Goal: Transaction & Acquisition: Register for event/course

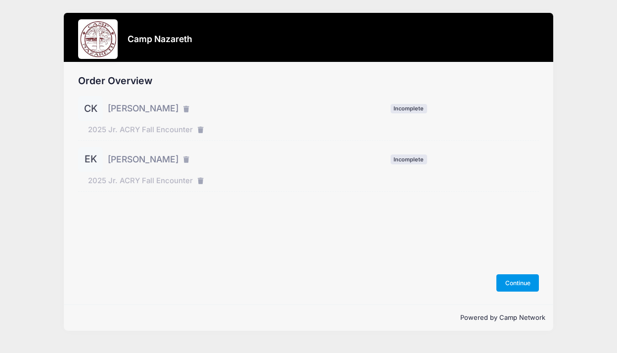
click at [516, 282] on button "Continue" at bounding box center [517, 282] width 43 height 17
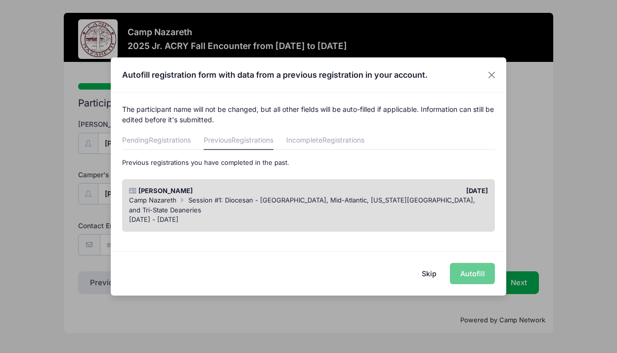
click at [470, 272] on div "Skip Autofill" at bounding box center [309, 273] width 396 height 44
click at [469, 274] on div "Skip Autofill" at bounding box center [309, 273] width 396 height 44
click at [408, 215] on div "[DATE] - [DATE]" at bounding box center [308, 220] width 359 height 10
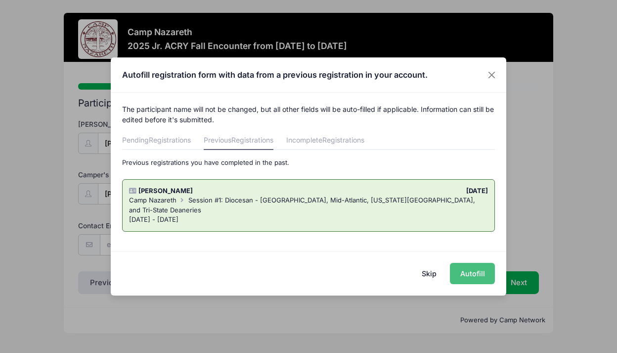
click at [468, 273] on button "Autofill" at bounding box center [472, 273] width 45 height 21
type input "nataliekepple@hotmail.com"
select select "Female"
type input "8 Rainwater Ln"
type input "Fredericksburgh"
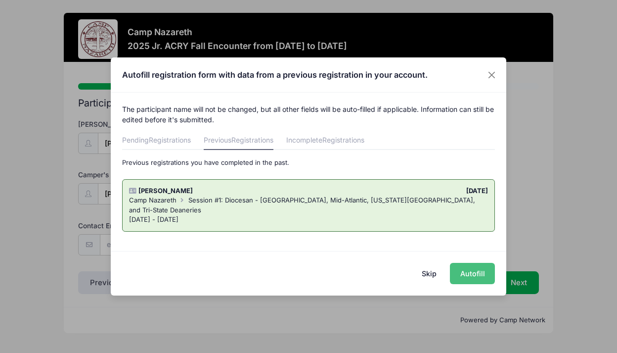
select select "VA"
type input "22406"
select select "Adult Small"
type input "[PERSON_NAME] &amp;amp;amp;amp; [PERSON_NAME]"
type input "2022560582"
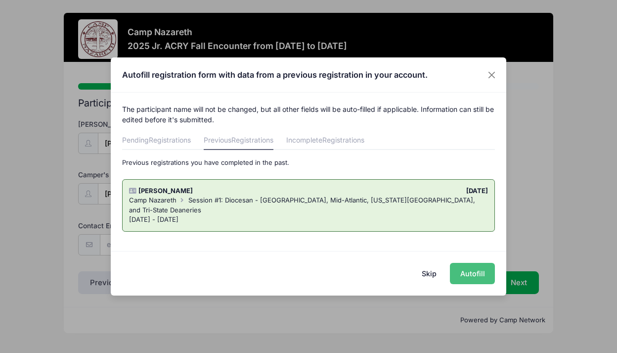
type input "2022560582"
type input "[PERSON_NAME]"
type input "2022563735"
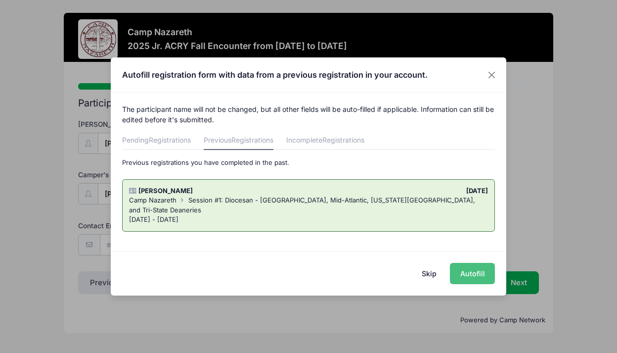
type input "2022563735"
type input "[PERSON_NAME]"
type input "Friend"
type input "7035981171"
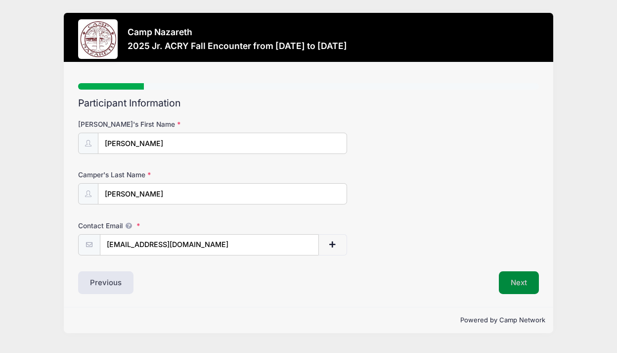
click at [521, 282] on button "Next" at bounding box center [519, 282] width 40 height 23
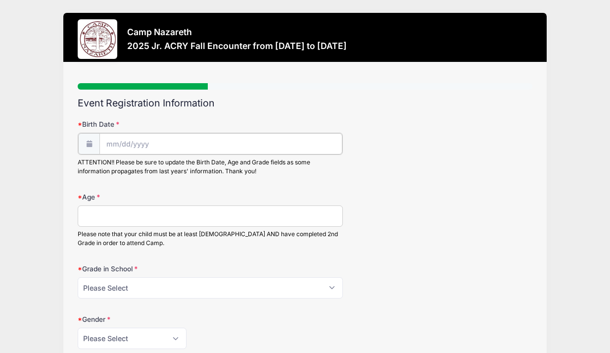
click at [112, 143] on input "Birth Date" at bounding box center [220, 143] width 243 height 21
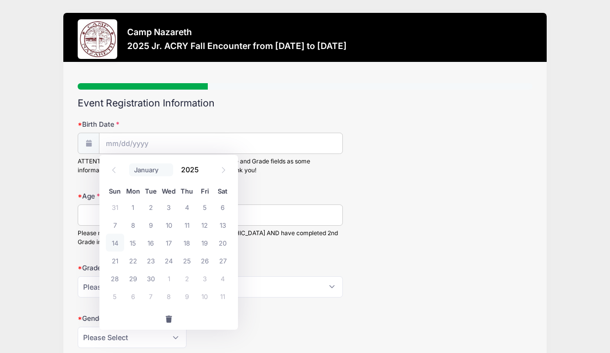
click at [162, 168] on select "January February March April May June July August September October November De…" at bounding box center [151, 169] width 44 height 13
select select "4"
click at [129, 163] on select "January February March April May June July August September October November De…" at bounding box center [151, 169] width 44 height 13
click at [153, 225] on span "6" at bounding box center [151, 225] width 18 height 18
type input "05/06/2025"
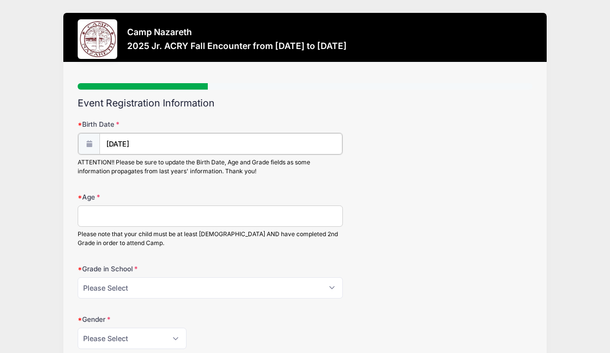
click at [145, 145] on input "[DATE]" at bounding box center [220, 143] width 243 height 21
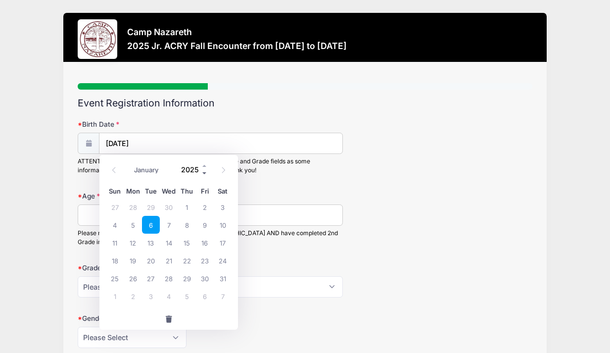
click at [205, 173] on span at bounding box center [204, 172] width 7 height 7
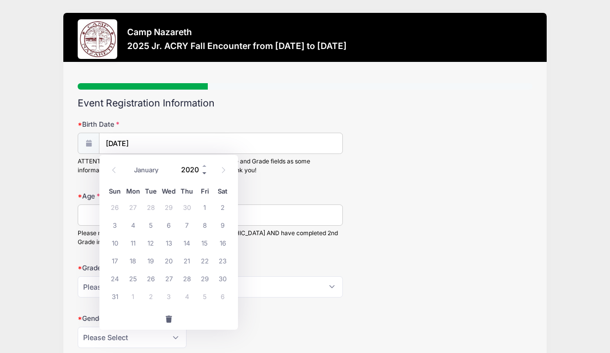
click at [205, 173] on span at bounding box center [204, 172] width 7 height 7
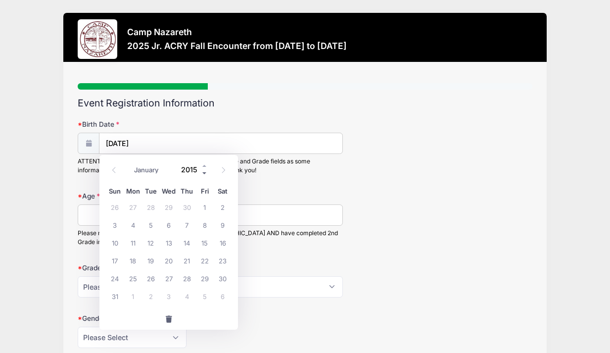
click at [205, 173] on span at bounding box center [204, 172] width 7 height 7
type input "2013"
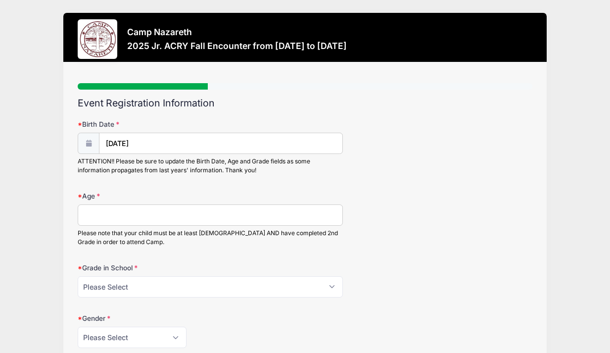
click at [223, 218] on input "Age" at bounding box center [210, 214] width 265 height 21
type input "12"
click at [498, 167] on div "Birth Date 05/06/2025 ATTENTION!! Please be sure to update the Birth Date, Age …" at bounding box center [305, 147] width 454 height 56
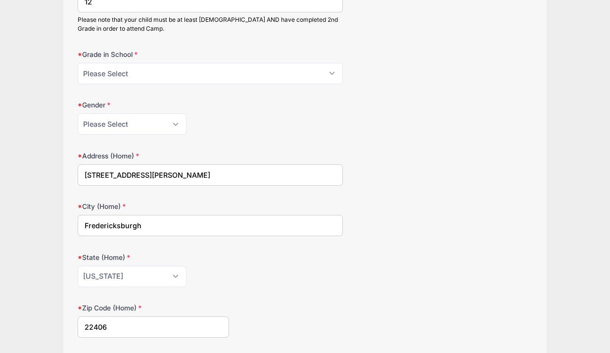
scroll to position [217, 0]
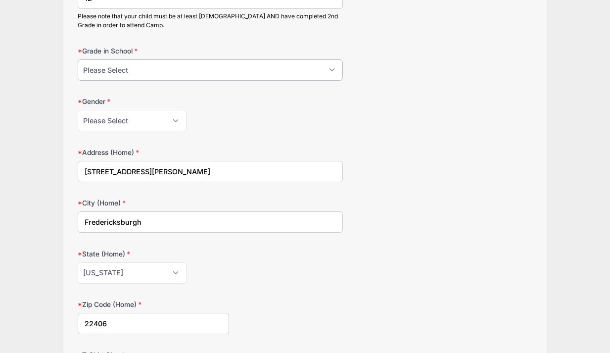
click at [139, 69] on select "Please Select 1st Grade 2nd Grade 3rd Grade 4th Grade 5th Grade 6th Grade 7th G…" at bounding box center [210, 69] width 265 height 21
select select "7th Grade"
click at [78, 59] on select "Please Select 1st Grade 2nd Grade 3rd Grade 4th Grade 5th Grade 6th Grade 7th G…" at bounding box center [210, 69] width 265 height 21
click at [486, 121] on div "Gender Please Select Female Male" at bounding box center [305, 113] width 454 height 35
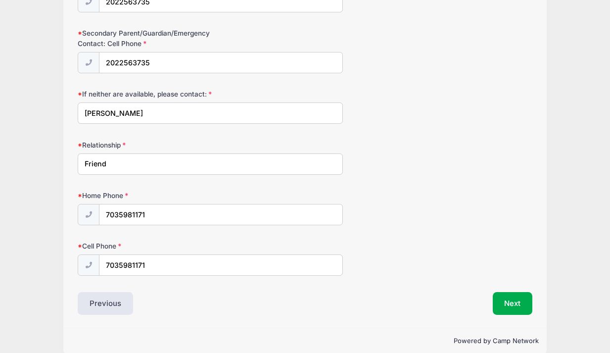
scroll to position [987, 0]
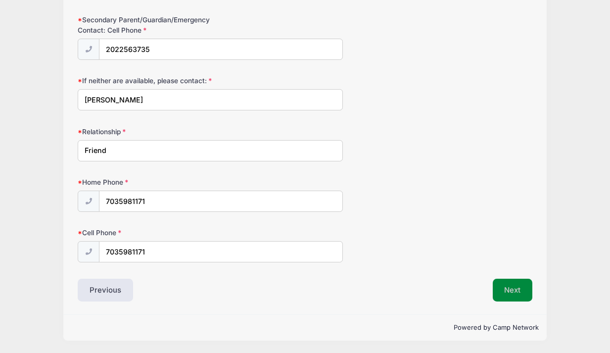
click at [514, 289] on button "Next" at bounding box center [512, 289] width 40 height 23
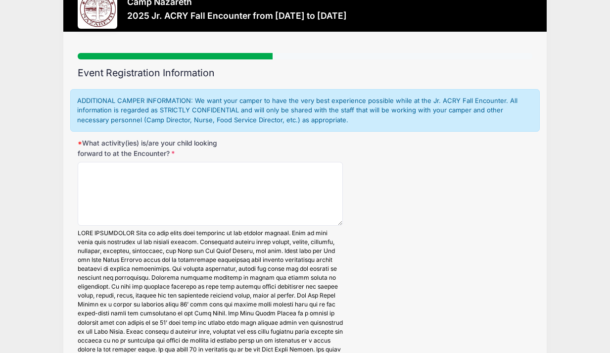
scroll to position [0, 0]
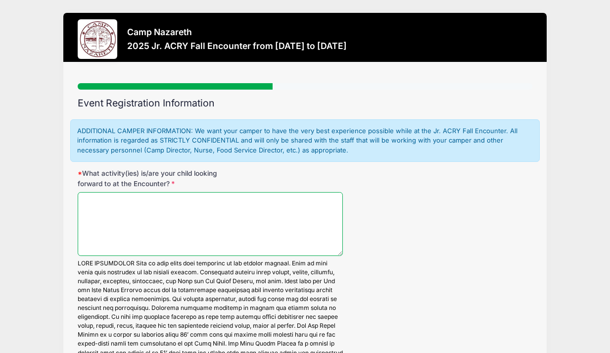
click at [193, 209] on textarea "What activity(ies) is/are your child looking forward to at the Encounter?" at bounding box center [210, 224] width 265 height 64
type textarea "e"
click at [86, 203] on textarea "friends" at bounding box center [210, 224] width 265 height 64
click at [118, 205] on textarea "Friends" at bounding box center [210, 224] width 265 height 64
type textarea "Friends,"
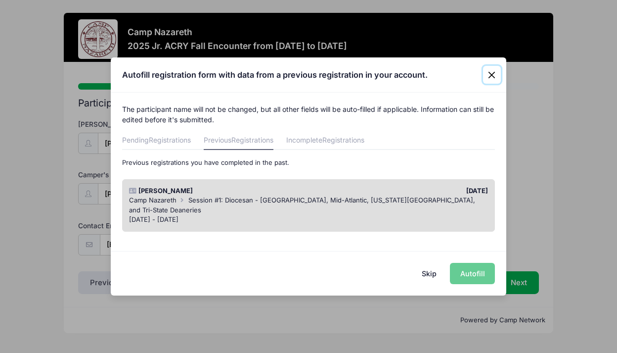
click at [489, 74] on button "Close" at bounding box center [492, 75] width 18 height 18
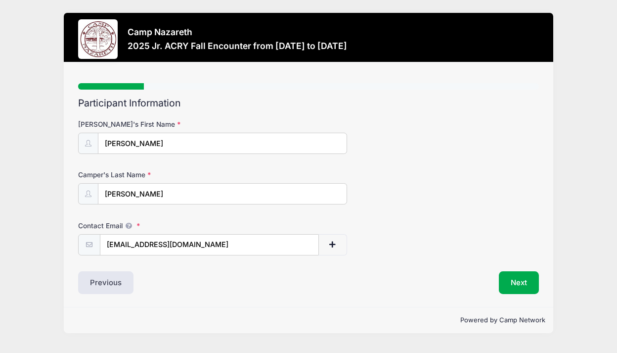
click at [534, 199] on div "Camper's Last Name Kepple" at bounding box center [308, 187] width 461 height 35
click at [534, 280] on button "Next" at bounding box center [519, 282] width 40 height 23
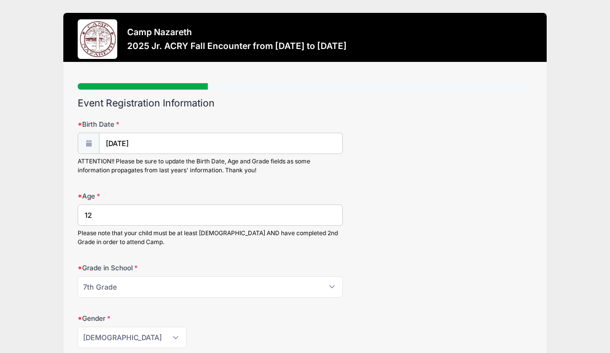
click at [162, 217] on input "12" at bounding box center [210, 214] width 265 height 21
type input "12 almost 13"
click at [427, 191] on div "Age 12 almost 13 Please note that your child must be at least 8 years old AND h…" at bounding box center [305, 219] width 454 height 56
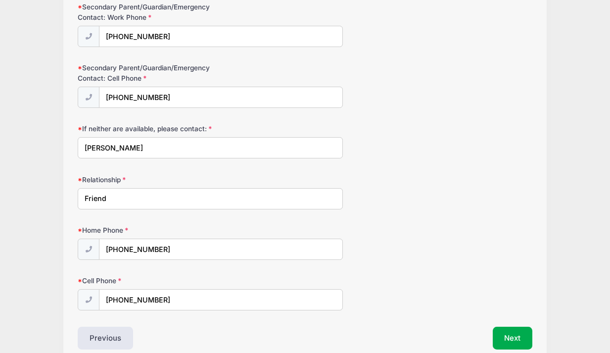
scroll to position [987, 0]
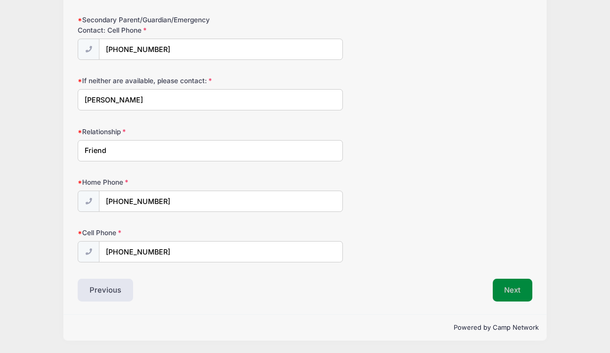
click at [518, 282] on button "Next" at bounding box center [512, 289] width 40 height 23
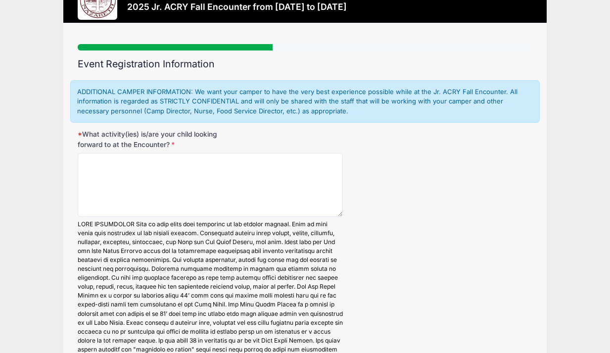
scroll to position [0, 0]
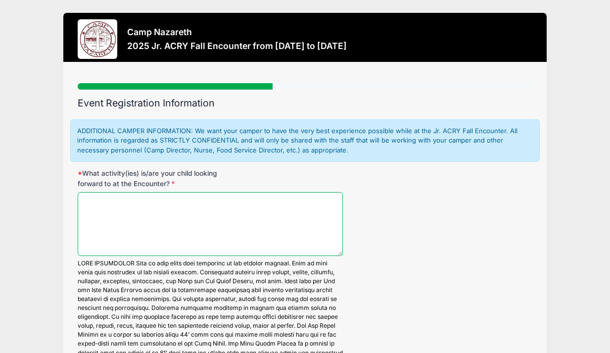
click at [241, 205] on textarea "What activity(ies) is/are your child looking forward to at the Encounter?" at bounding box center [210, 224] width 265 height 64
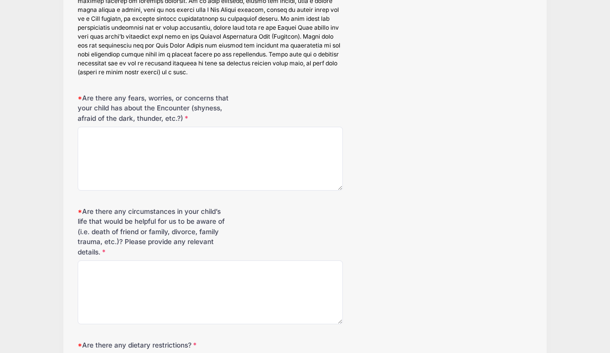
scroll to position [425, 0]
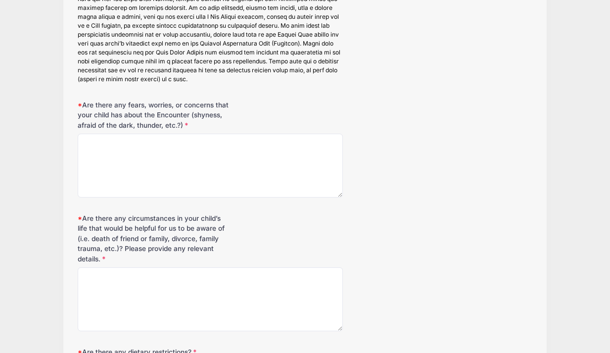
type textarea "Prayer, friends"
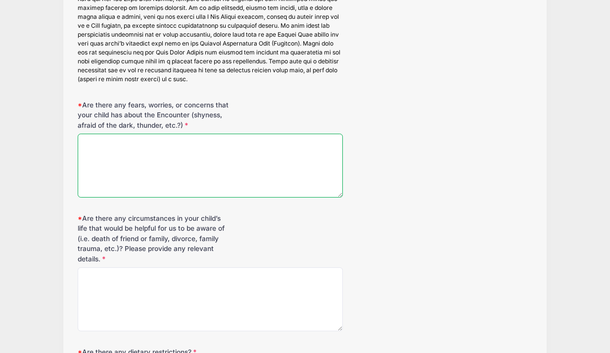
click at [181, 159] on textarea "Are there any fears, worries, or concerns that your child has about the Encount…" at bounding box center [210, 165] width 265 height 64
type textarea "none"
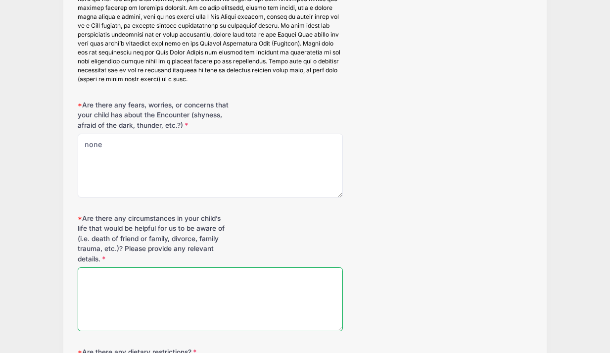
click at [186, 294] on textarea "Are there any circumstances in your child’s life that would be helpful for us t…" at bounding box center [210, 299] width 265 height 64
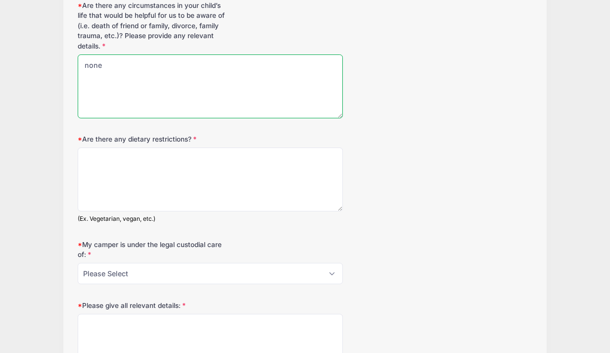
scroll to position [641, 0]
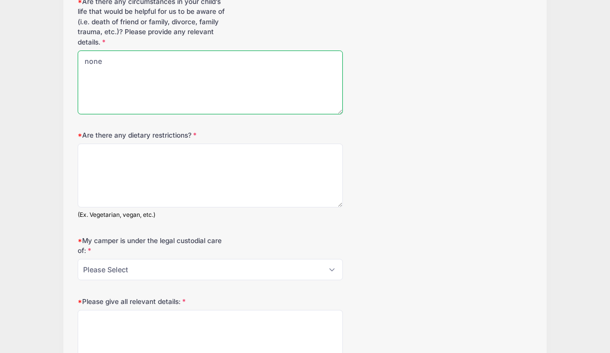
type textarea "none"
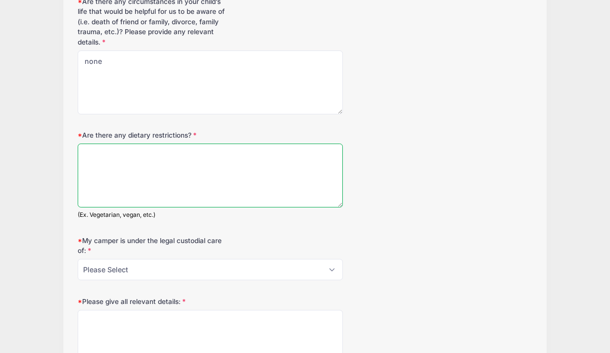
click at [208, 172] on textarea "Are there any dietary restrictions?" at bounding box center [210, 175] width 265 height 64
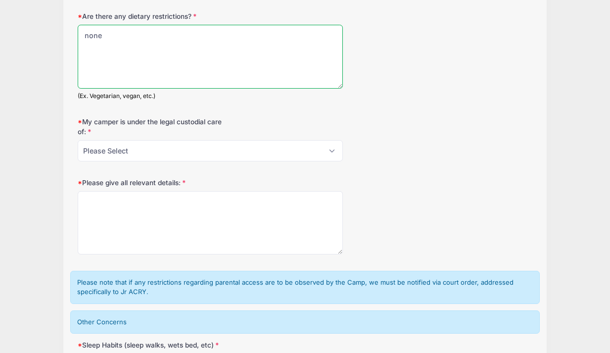
scroll to position [763, 0]
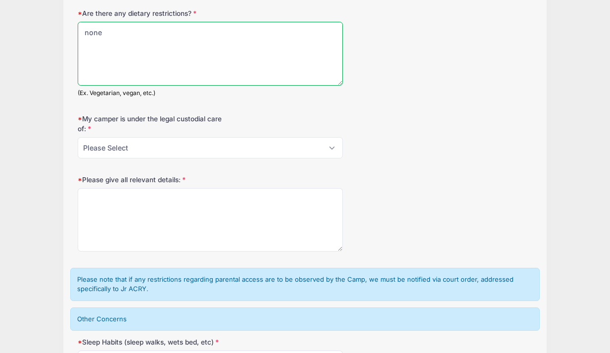
type textarea "none"
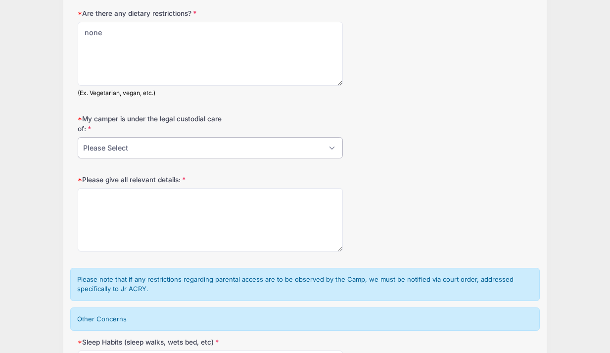
click at [235, 150] on select "Please Select Both parents Mother Only Father Only Other" at bounding box center [210, 147] width 265 height 21
select select "Both parents"
click at [78, 137] on select "Please Select Both parents Mother Only Father Only Other" at bounding box center [210, 147] width 265 height 21
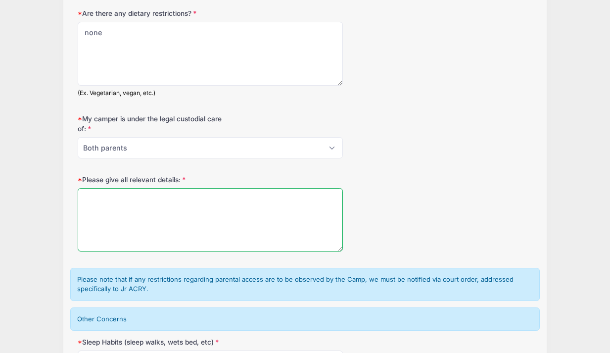
click at [226, 216] on textarea "Please give all relevant details:" at bounding box center [210, 220] width 265 height 64
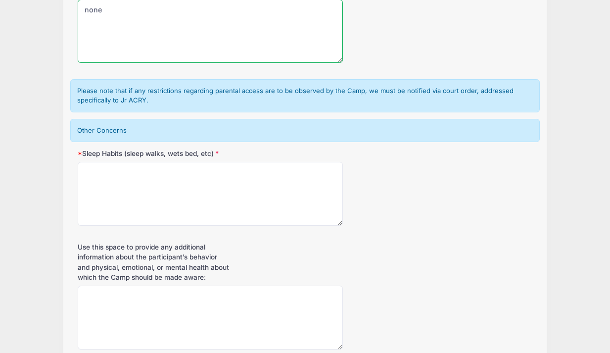
scroll to position [1020, 0]
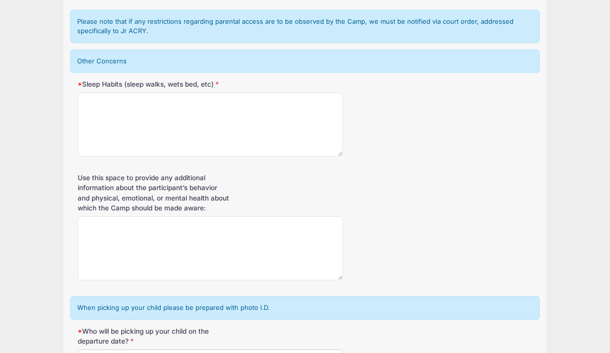
type textarea "none"
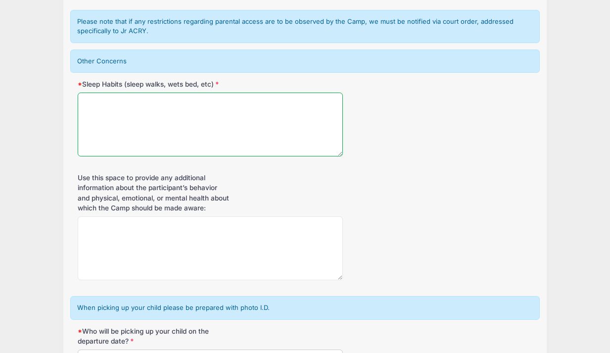
click at [162, 111] on textarea "Sleep Habits (sleep walks, wets bed, etc)" at bounding box center [210, 124] width 265 height 64
type textarea "none"
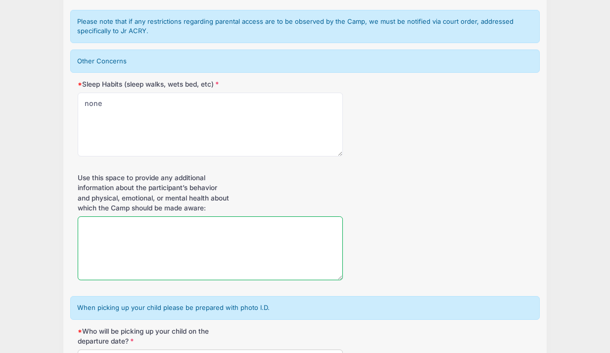
click at [174, 235] on textarea "Use this space to provide any additional information about the participant’s be…" at bounding box center [210, 248] width 265 height 64
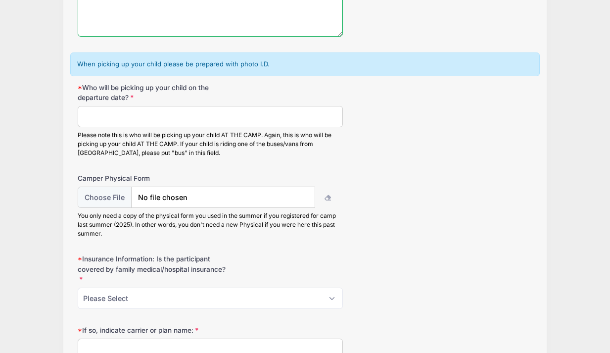
scroll to position [1257, 0]
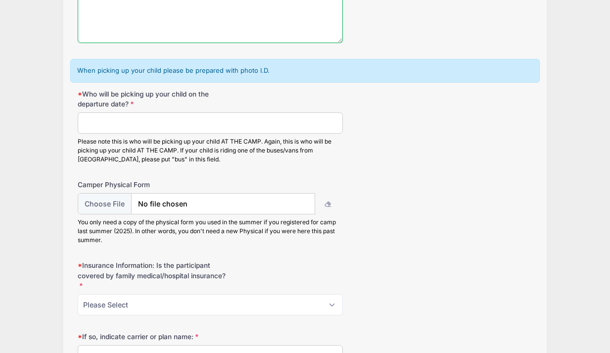
type textarea "none"
click at [106, 128] on input "Who will be picking up your child on the departure date?" at bounding box center [210, 122] width 265 height 21
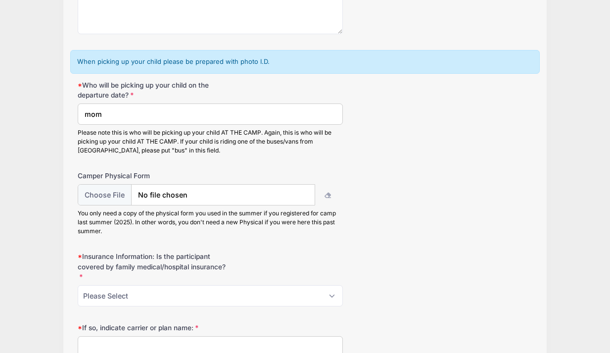
scroll to position [1552, 0]
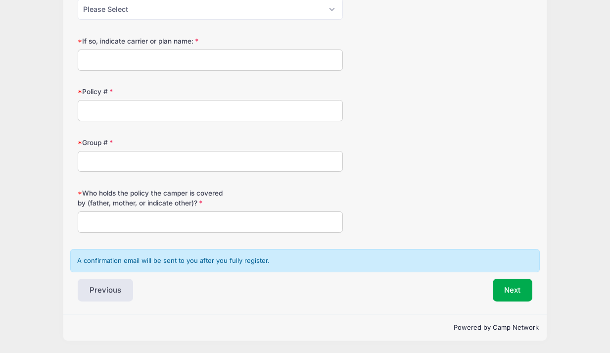
type input "mom"
click at [306, 219] on input "Who holds the policy the camper is covered by (father, mother, or indicate othe…" at bounding box center [210, 221] width 265 height 21
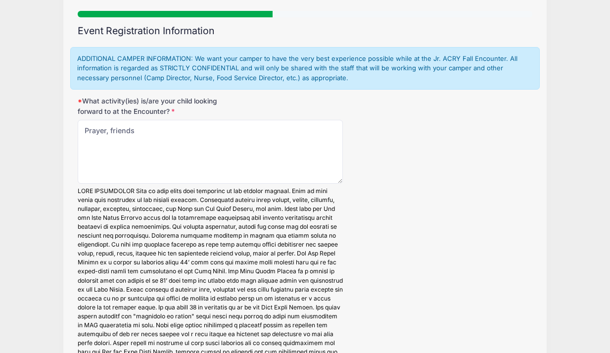
scroll to position [0, 0]
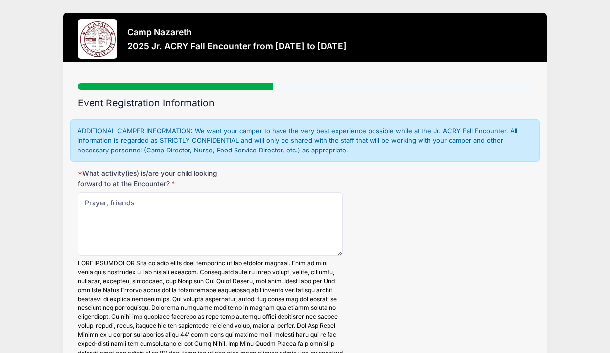
type input "father"
click at [454, 107] on h2 "Event Registration Information" at bounding box center [305, 102] width 454 height 11
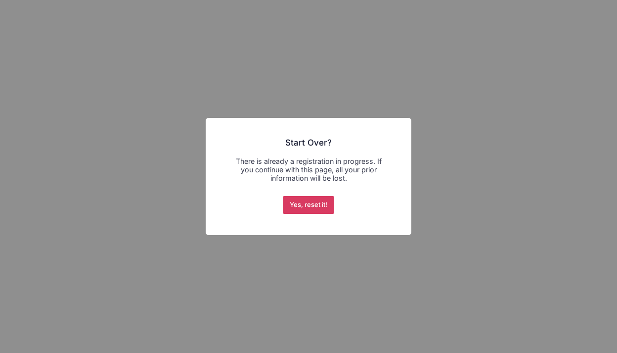
click at [312, 208] on button "Yes, reset it!" at bounding box center [309, 205] width 52 height 18
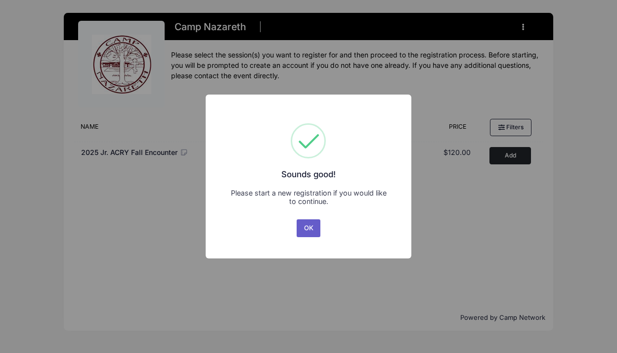
click at [310, 227] on button "OK" at bounding box center [309, 228] width 24 height 18
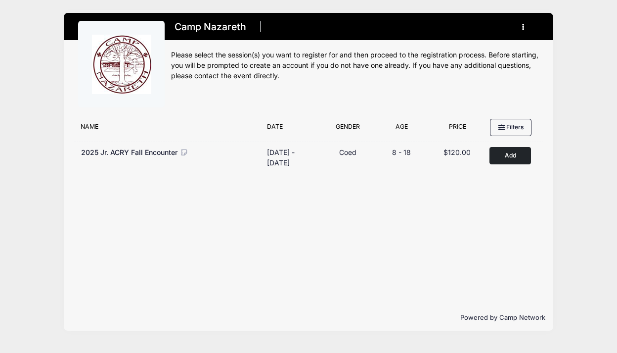
click at [399, 218] on div "Filter Options No sessions found matching your criteria Name Date Gender Filter…" at bounding box center [308, 209] width 489 height 190
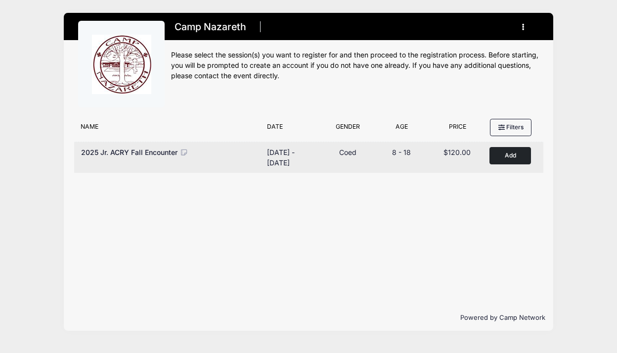
click at [512, 155] on button "Add to Cart" at bounding box center [510, 155] width 42 height 17
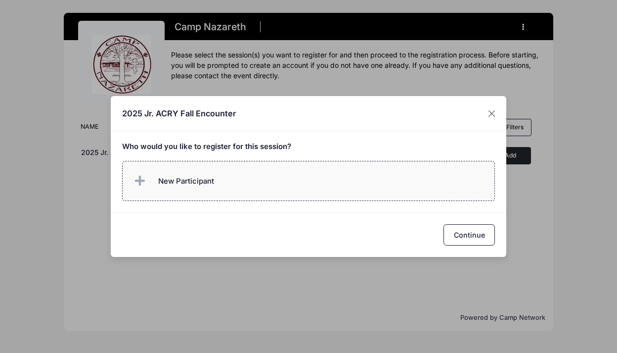
click at [322, 182] on label "New Participant" at bounding box center [308, 181] width 373 height 40
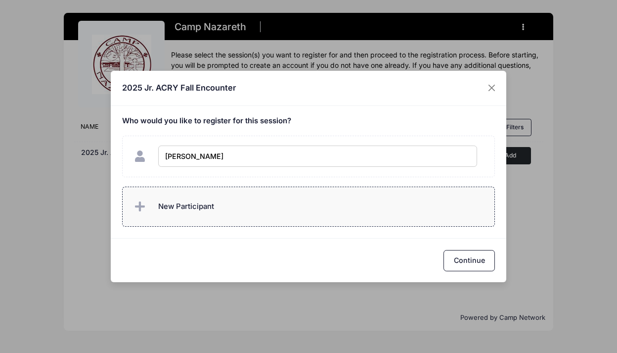
type input "[PERSON_NAME]"
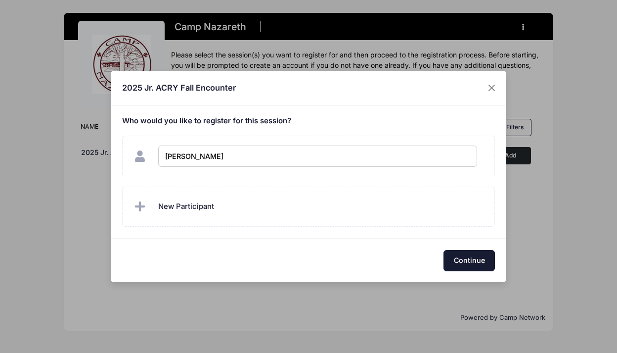
checkbox input "true"
click at [460, 261] on button "Continue" at bounding box center [468, 260] width 51 height 21
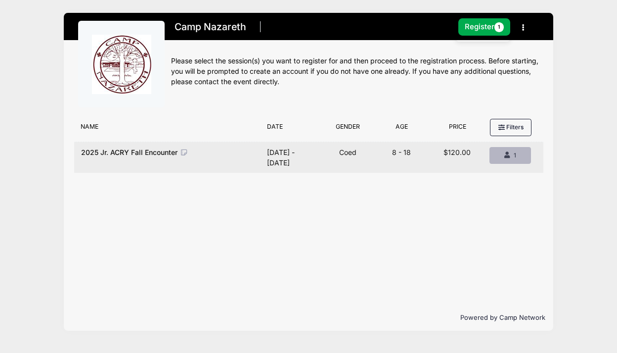
click at [515, 155] on span "1" at bounding box center [515, 154] width 2 height 7
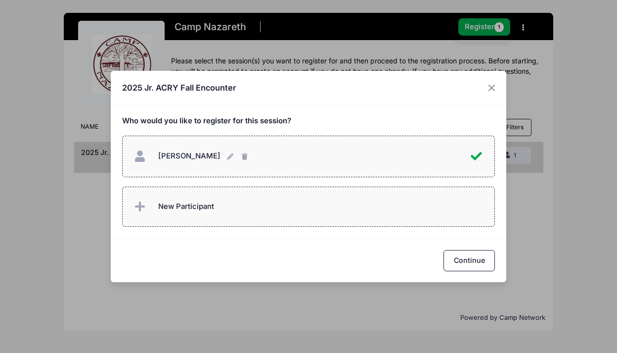
click at [336, 216] on label "New Participant" at bounding box center [308, 206] width 373 height 40
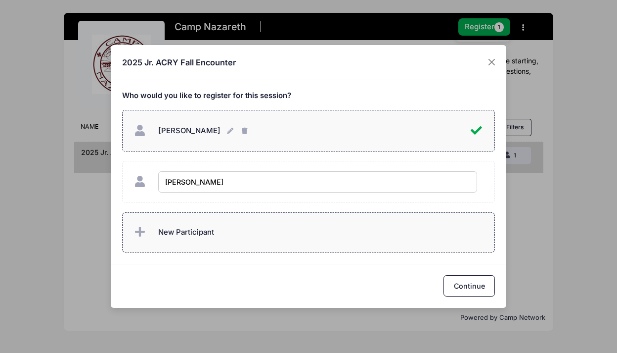
type input "[PERSON_NAME]"
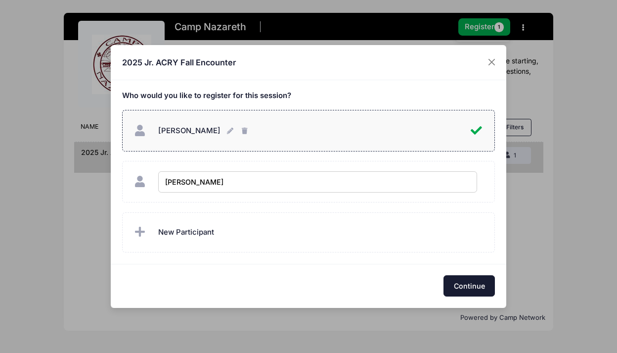
checkbox input "true"
click at [482, 289] on button "Continue" at bounding box center [468, 285] width 51 height 21
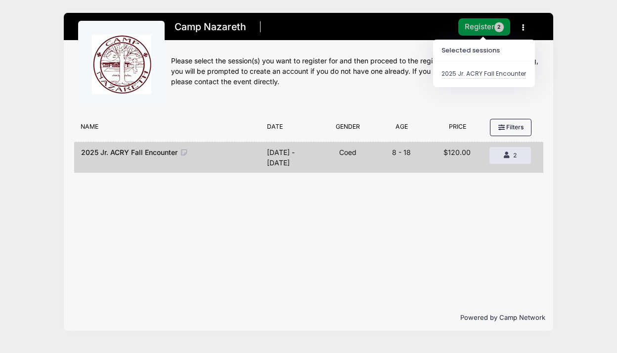
click at [478, 25] on button "Register 2" at bounding box center [484, 26] width 52 height 17
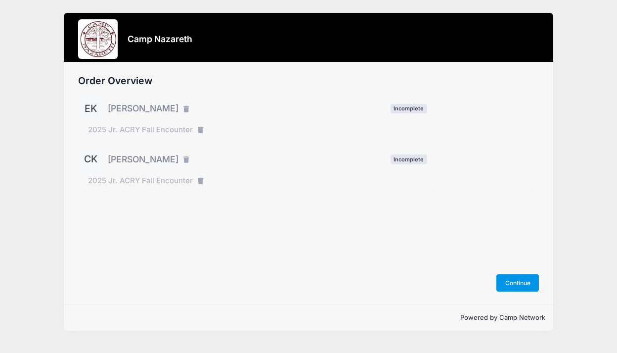
click at [514, 281] on button "Continue" at bounding box center [517, 282] width 43 height 17
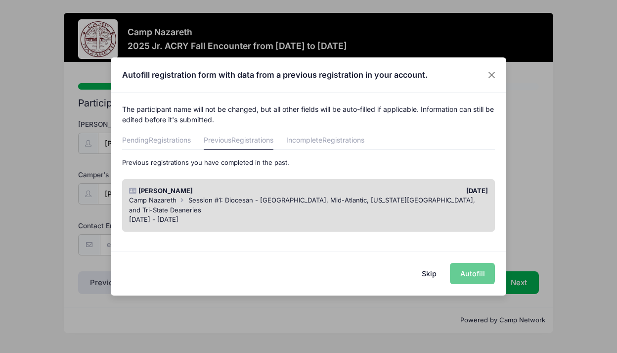
click at [402, 215] on div "Jul 20 - Jul 26, 2025" at bounding box center [308, 220] width 359 height 10
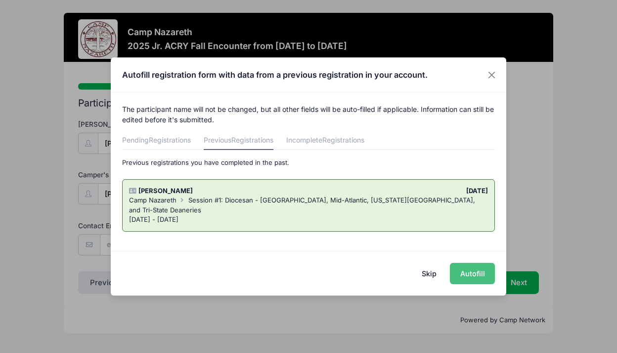
click at [474, 271] on button "Autofill" at bounding box center [472, 273] width 45 height 21
type input "nataliekepple@hotmail.com"
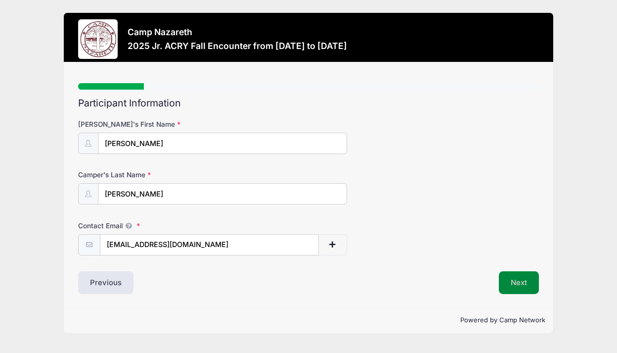
click at [522, 275] on button "Next" at bounding box center [519, 282] width 40 height 23
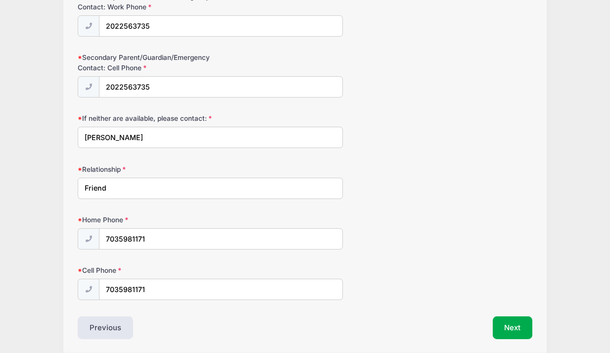
scroll to position [987, 0]
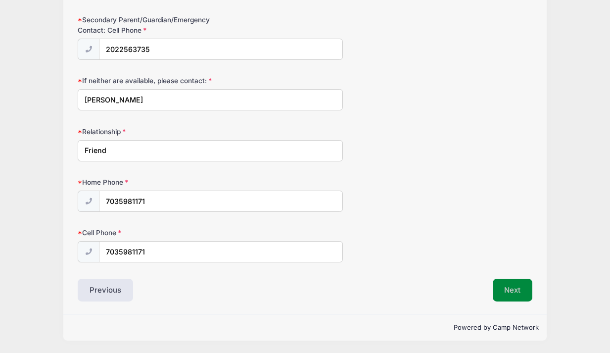
click at [512, 285] on button "Next" at bounding box center [512, 289] width 40 height 23
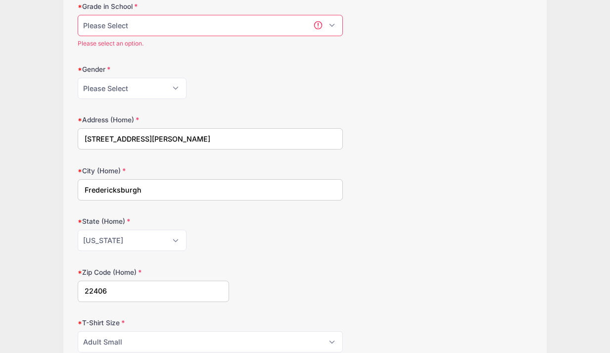
scroll to position [68, 0]
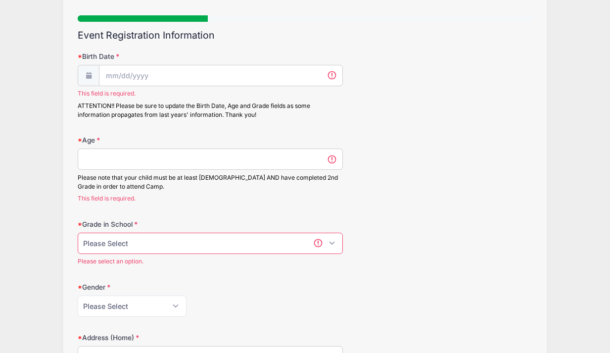
click at [218, 158] on input "Age" at bounding box center [210, 158] width 265 height 21
type input "12 almost 13"
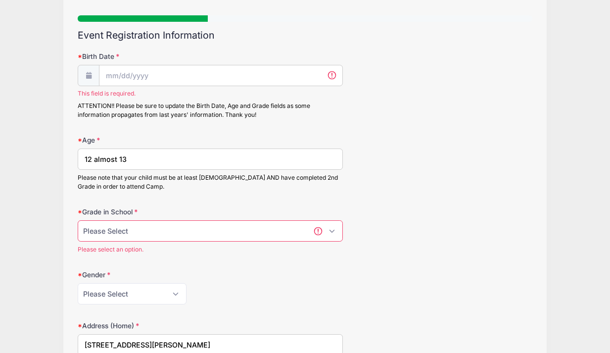
click at [145, 229] on select "Please Select 1st Grade 2nd Grade 3rd Grade 4th Grade 5th Grade 6th Grade 7th G…" at bounding box center [210, 230] width 265 height 21
select select "7th Grade"
click at [78, 220] on select "Please Select 1st Grade 2nd Grade 3rd Grade 4th Grade 5th Grade 6th Grade 7th G…" at bounding box center [210, 230] width 265 height 21
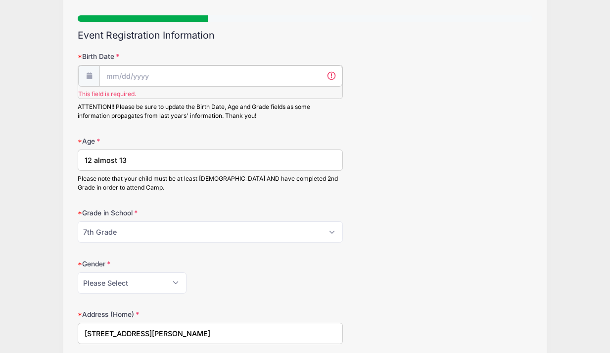
click at [147, 81] on input "Birth Date" at bounding box center [220, 75] width 243 height 21
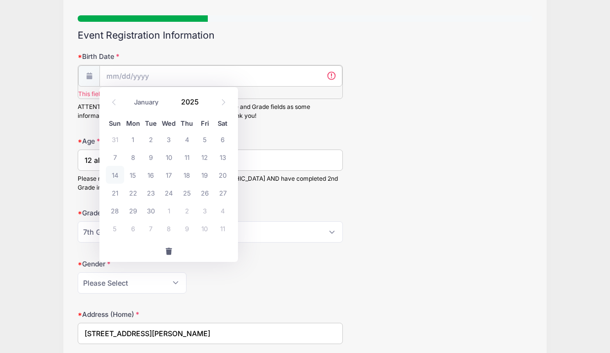
click at [152, 73] on input "Birth Date" at bounding box center [220, 75] width 243 height 21
click at [156, 101] on select "January February March April May June July August September October November De…" at bounding box center [151, 101] width 44 height 13
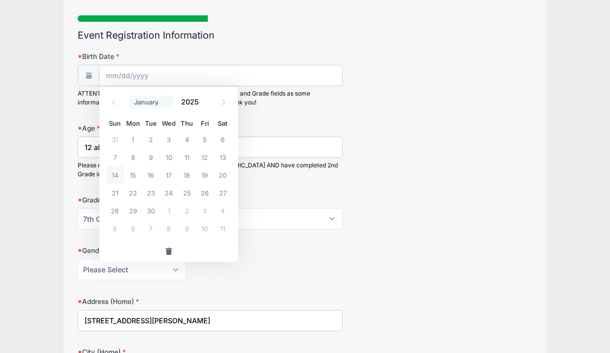
select select "4"
click at [129, 95] on select "January February March April May June July August September October November De…" at bounding box center [151, 101] width 44 height 13
click at [152, 158] on span "6" at bounding box center [151, 157] width 18 height 18
type input "[DATE]"
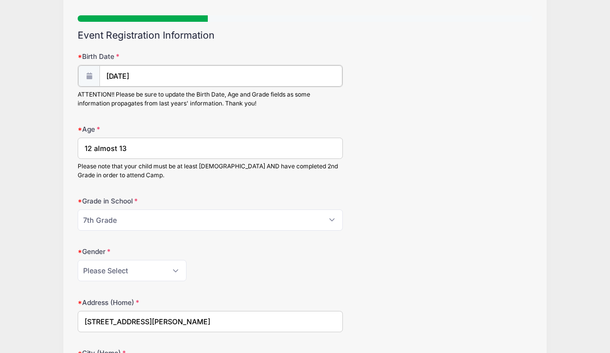
click at [146, 78] on input "[DATE]" at bounding box center [220, 75] width 243 height 21
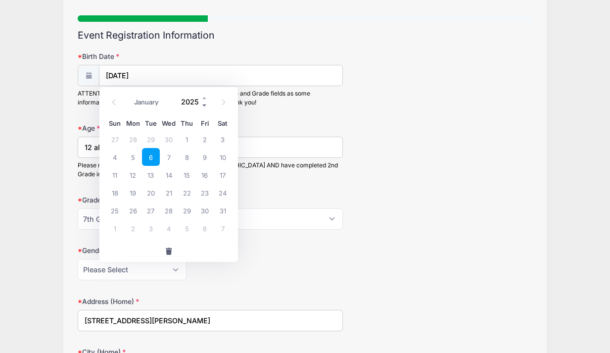
click at [203, 105] on span at bounding box center [204, 104] width 7 height 7
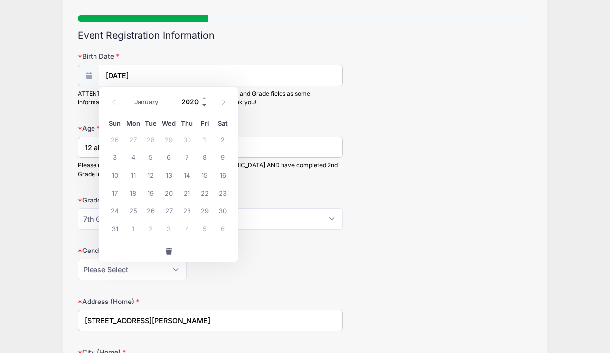
click at [203, 105] on span at bounding box center [204, 104] width 7 height 7
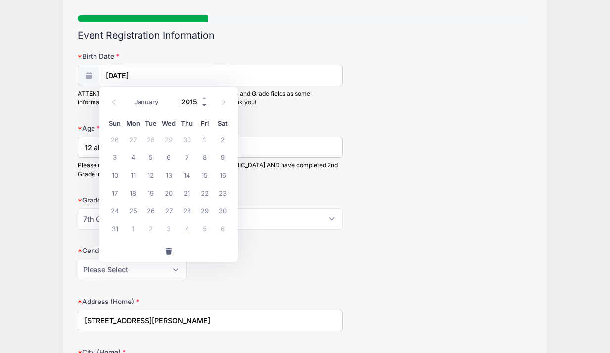
click at [203, 105] on span at bounding box center [204, 104] width 7 height 7
type input "2013"
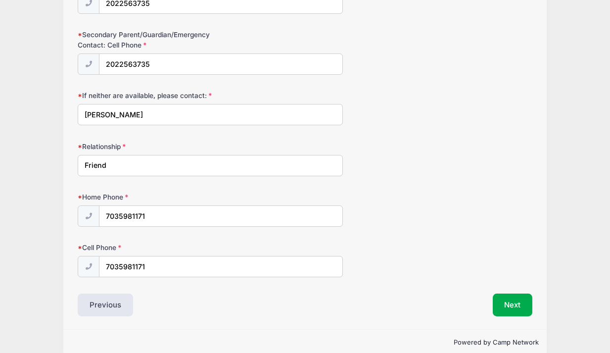
scroll to position [987, 0]
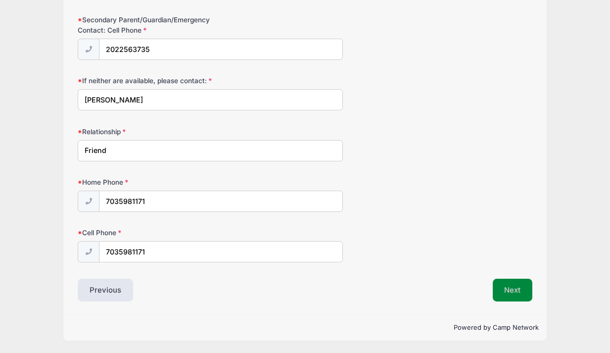
click at [520, 286] on button "Next" at bounding box center [512, 289] width 40 height 23
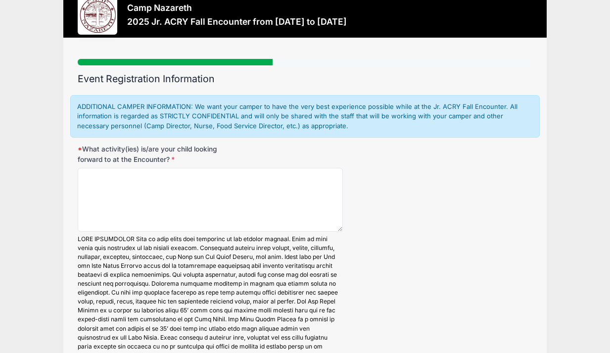
scroll to position [0, 0]
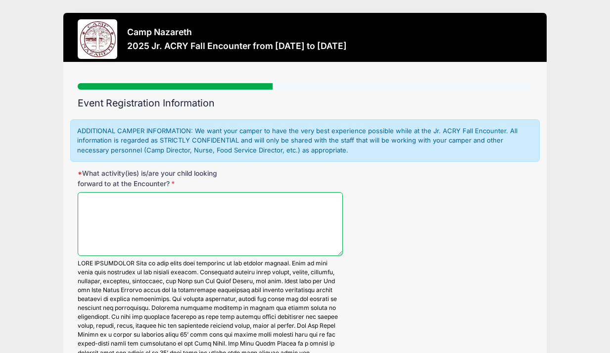
click at [218, 230] on textarea "What activity(ies) is/are your child looking forward to at the Encounter?" at bounding box center [210, 224] width 265 height 64
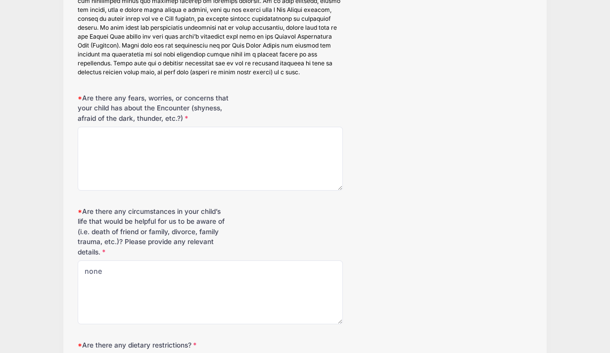
scroll to position [438, 0]
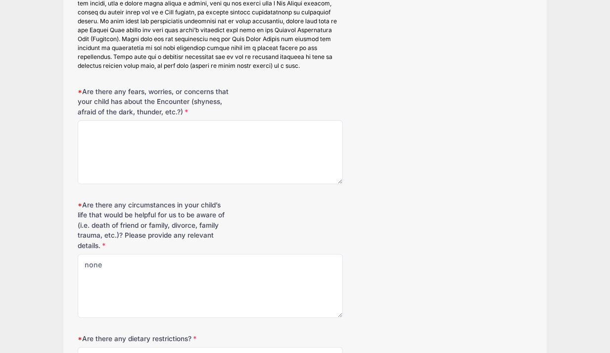
type textarea "prayer, friends"
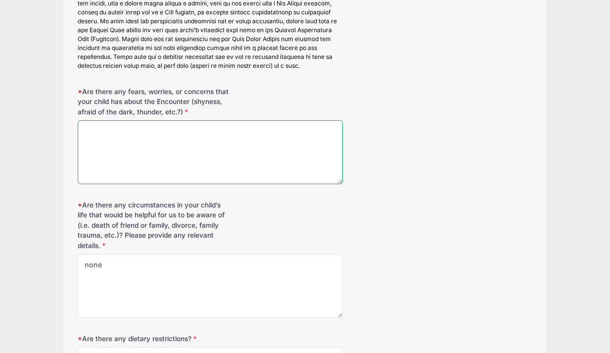
click at [172, 141] on textarea "Are there any fears, worries, or concerns that your child has about the Encount…" at bounding box center [210, 152] width 265 height 64
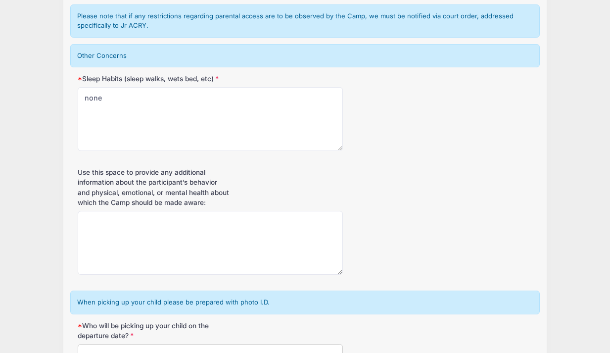
scroll to position [1051, 0]
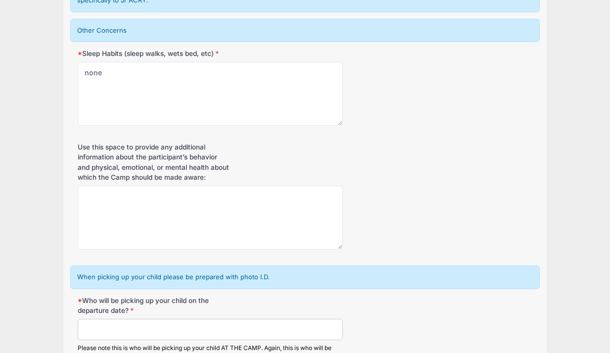
type textarea "none"
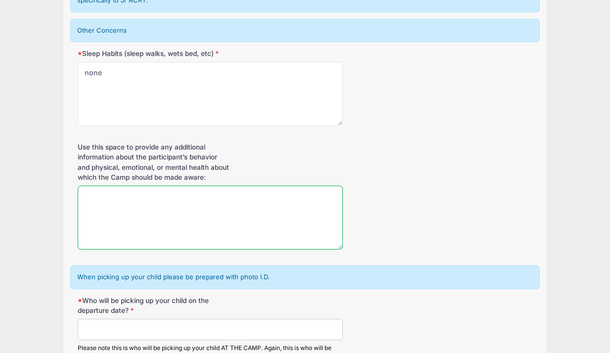
click at [317, 212] on textarea "Use this space to provide any additional information about the participant’s be…" at bounding box center [210, 217] width 265 height 64
type textarea "none"
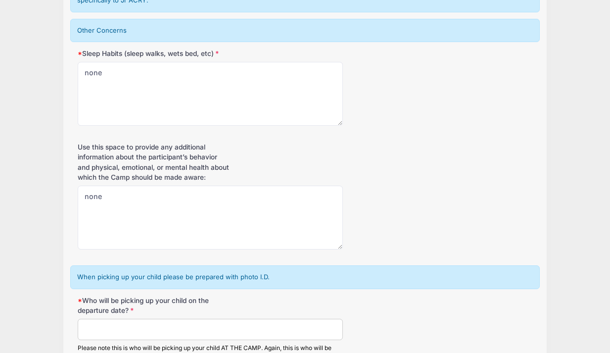
click at [227, 329] on input "Who will be picking up your child on the departure date?" at bounding box center [210, 328] width 265 height 21
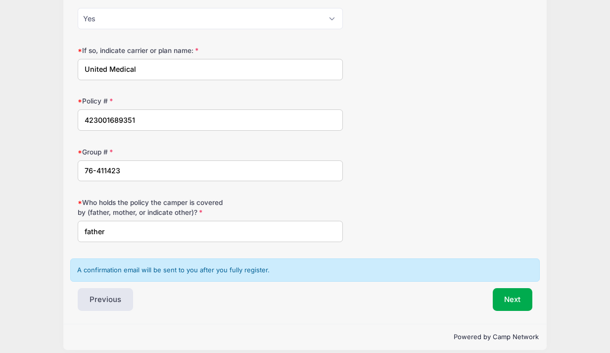
scroll to position [1552, 0]
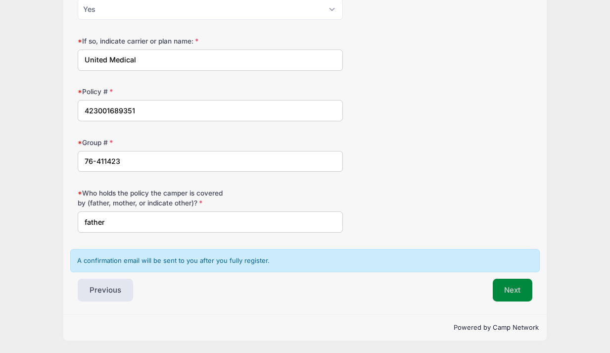
type input "mom"
click at [506, 293] on button "Next" at bounding box center [512, 289] width 40 height 23
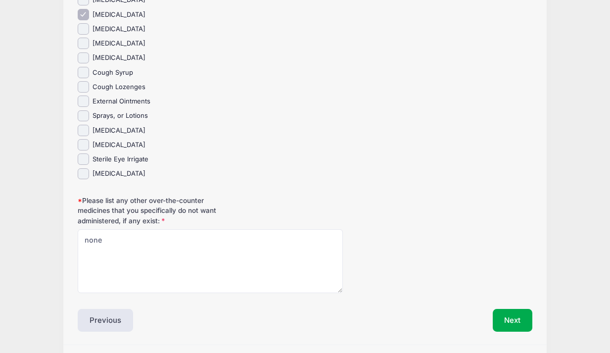
scroll to position [1701, 0]
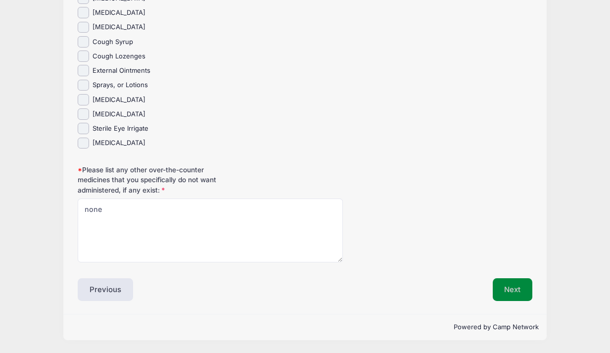
click at [520, 291] on button "Next" at bounding box center [512, 289] width 40 height 23
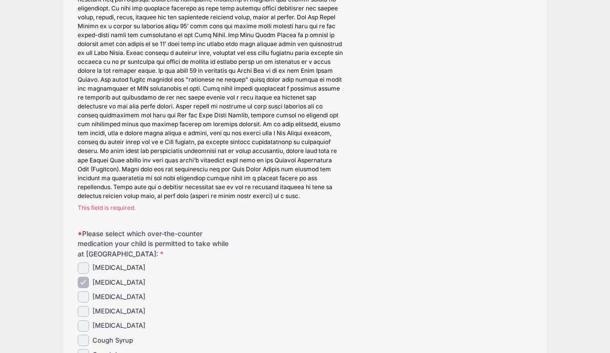
scroll to position [430, 0]
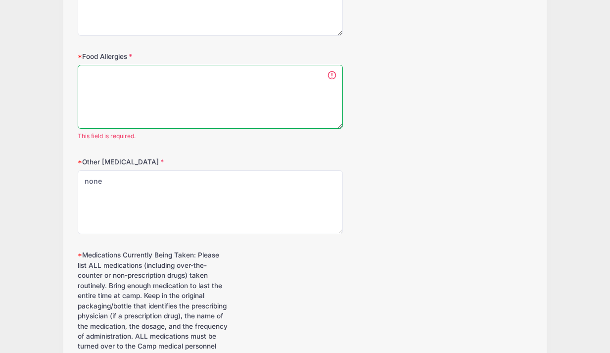
click at [183, 83] on textarea "Food Allergies" at bounding box center [210, 97] width 265 height 64
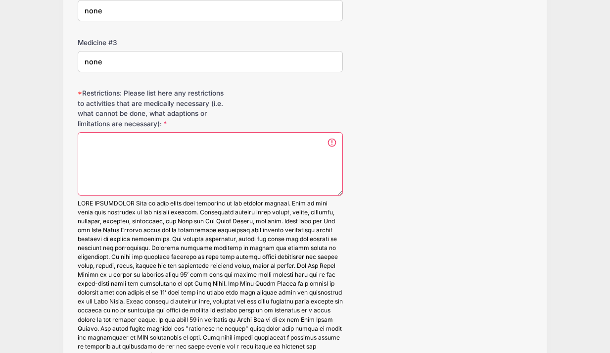
scroll to position [1148, 0]
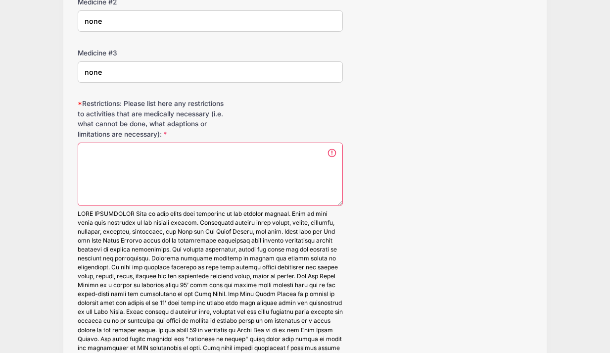
type textarea "none"
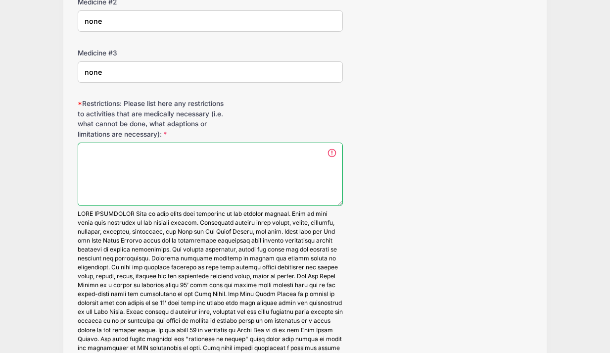
click at [204, 157] on textarea "Restrictions: Please list here any restrictions to activities that are medicall…" at bounding box center [210, 174] width 265 height 64
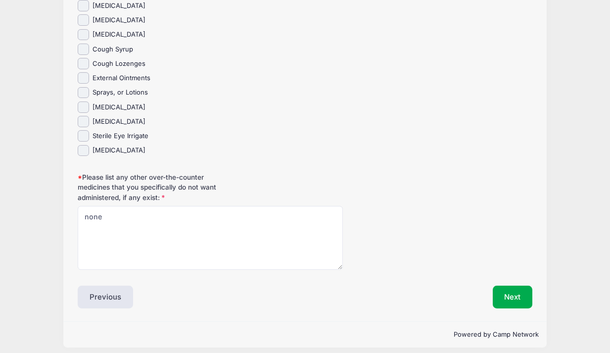
scroll to position [1701, 0]
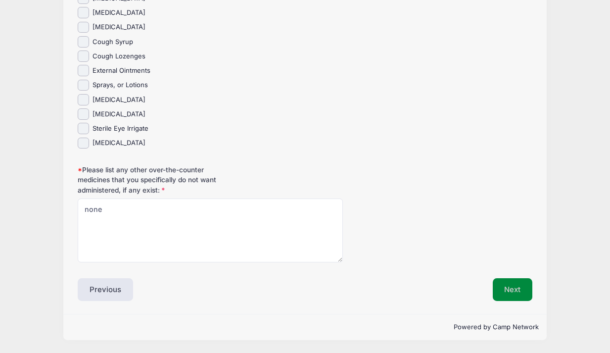
type textarea "none"
click at [516, 288] on button "Next" at bounding box center [512, 289] width 40 height 23
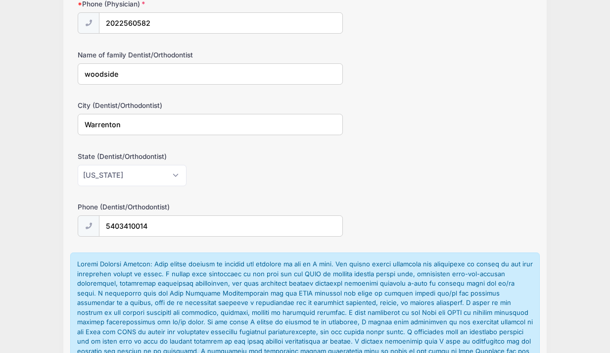
scroll to position [2253, 0]
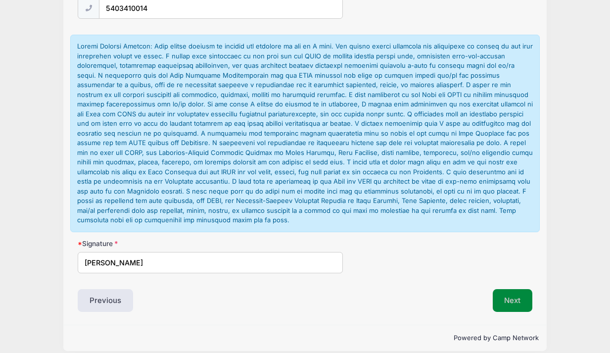
click at [511, 289] on button "Next" at bounding box center [512, 300] width 40 height 23
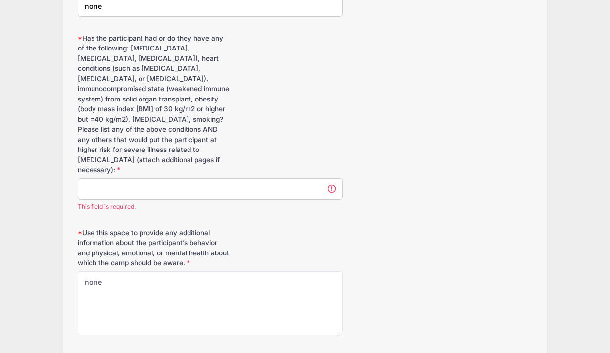
scroll to position [1542, 0]
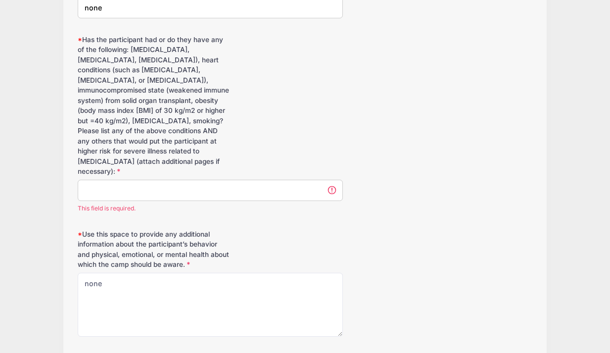
click at [221, 188] on input "Has the participant had or do they have any of the following: [MEDICAL_DATA], […" at bounding box center [210, 189] width 265 height 21
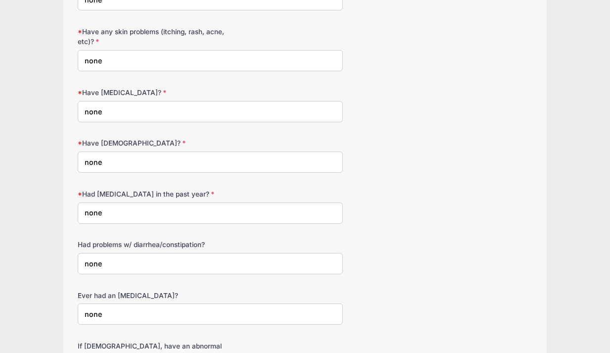
scroll to position [2253, 0]
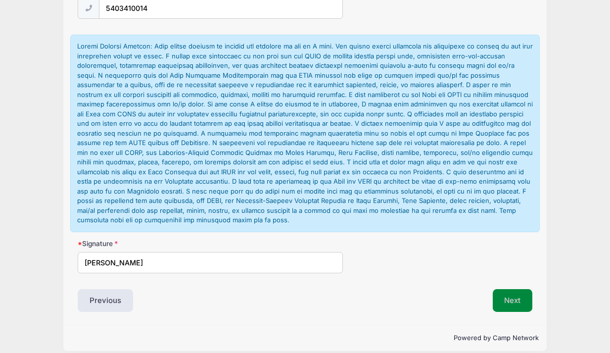
type input "none"
click at [516, 289] on button "Next" at bounding box center [512, 300] width 40 height 23
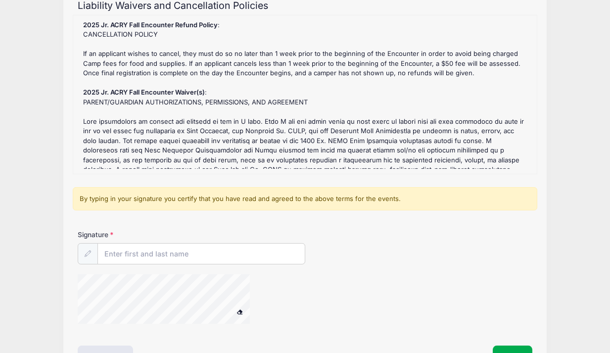
scroll to position [152, 0]
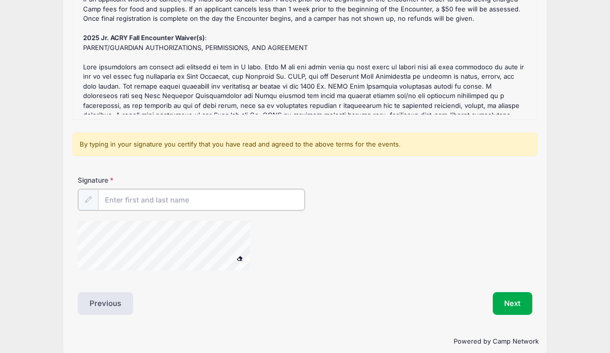
click at [200, 196] on input "Signature" at bounding box center [201, 199] width 207 height 21
type input "[PERSON_NAME]"
click at [507, 302] on button "Next" at bounding box center [512, 302] width 40 height 23
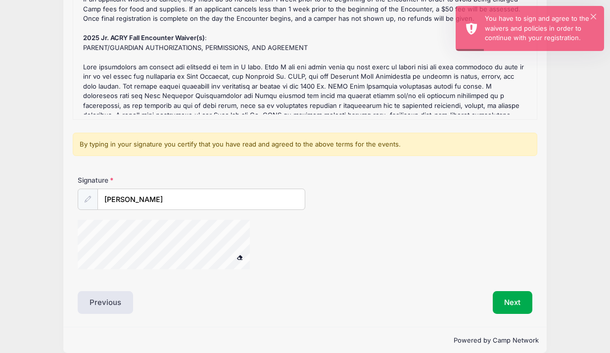
click at [221, 206] on div "Signature natalie kepple" at bounding box center [305, 226] width 464 height 103
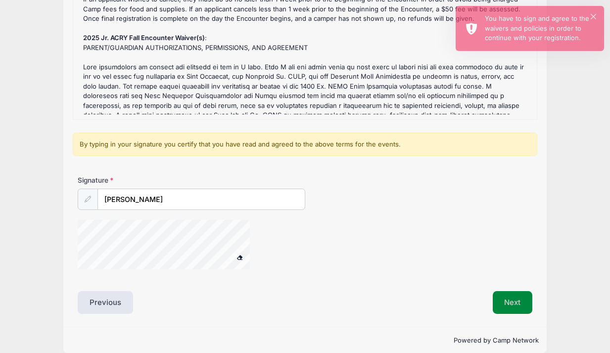
click at [520, 300] on button "Next" at bounding box center [512, 302] width 40 height 23
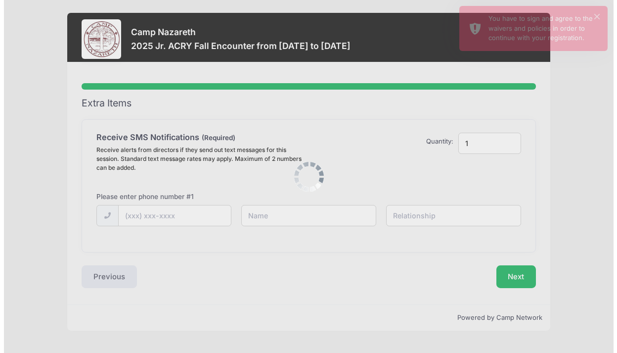
scroll to position [0, 0]
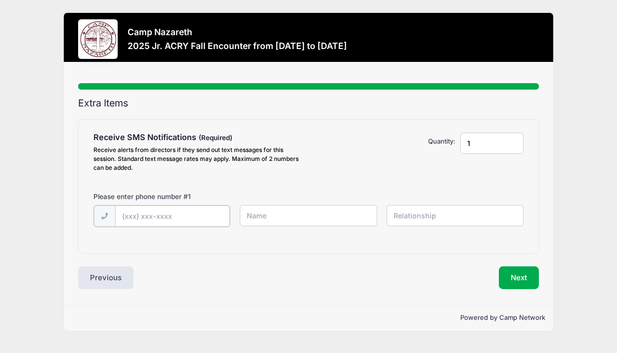
click at [184, 212] on input "text" at bounding box center [172, 215] width 115 height 21
type input "[PHONE_NUMBER]"
type input "[PERSON_NAME]"
click at [407, 218] on input "text" at bounding box center [455, 215] width 137 height 21
type input "self"
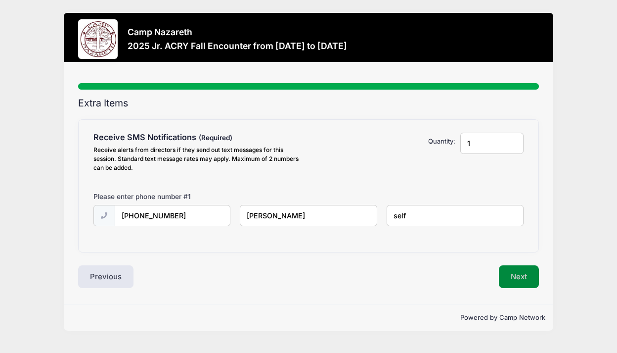
click at [521, 275] on button "Next" at bounding box center [519, 276] width 40 height 23
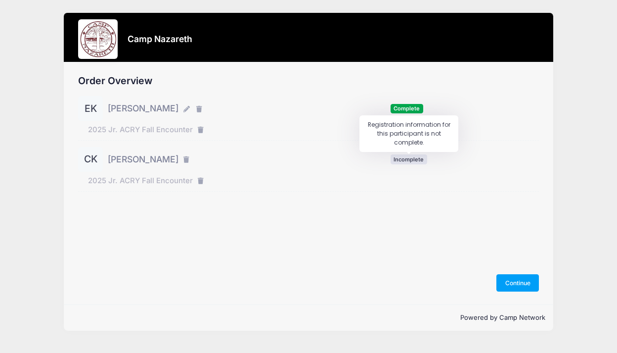
click at [424, 158] on span "Incomplete" at bounding box center [409, 158] width 37 height 9
click at [521, 282] on button "Continue" at bounding box center [517, 282] width 43 height 17
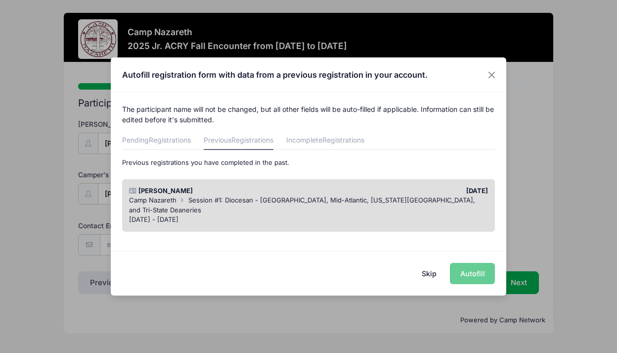
click at [430, 215] on div "[DATE] - [DATE]" at bounding box center [308, 220] width 359 height 10
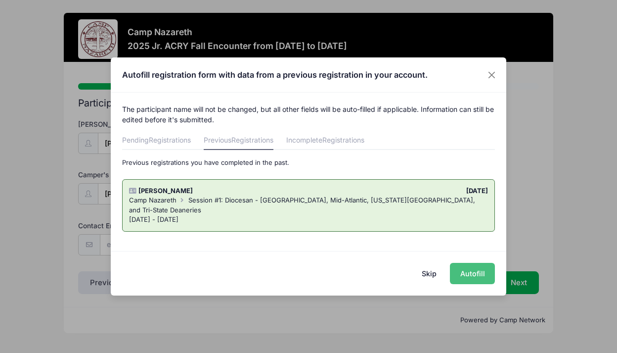
click at [475, 272] on button "Autofill" at bounding box center [472, 273] width 45 height 21
type input "[EMAIL_ADDRESS][DOMAIN_NAME]"
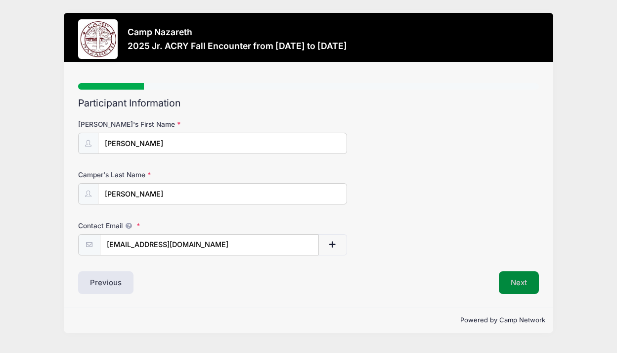
click at [527, 278] on button "Next" at bounding box center [519, 282] width 40 height 23
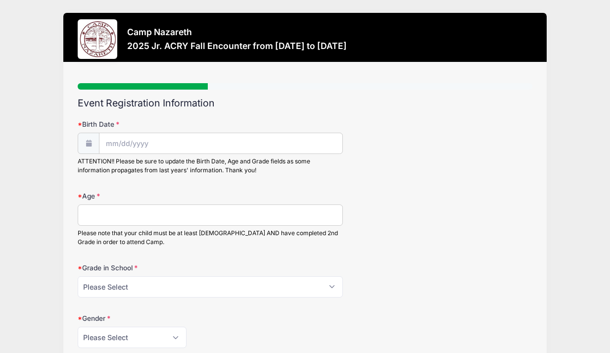
click at [214, 218] on input "Age" at bounding box center [210, 214] width 265 height 21
type input "12 almost 13"
click at [232, 284] on select "Please Select 1st Grade 2nd Grade 3rd Grade 4th Grade 5th Grade 6th Grade 7th G…" at bounding box center [210, 286] width 265 height 21
select select "7th Grade"
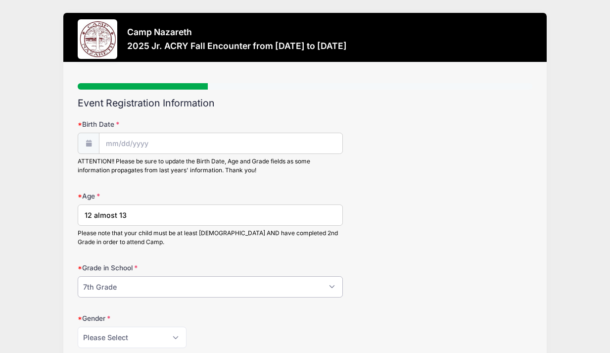
click at [78, 276] on select "Please Select 1st Grade 2nd Grade 3rd Grade 4th Grade 5th Grade 6th Grade 7th G…" at bounding box center [210, 286] width 265 height 21
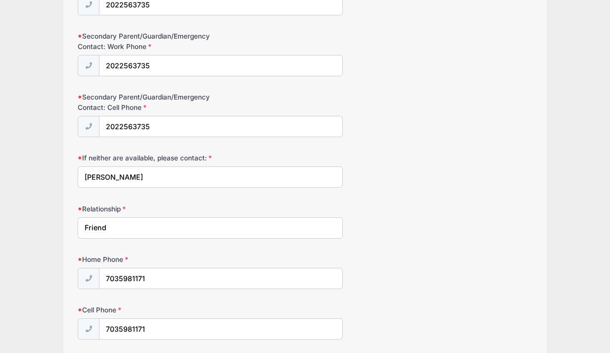
scroll to position [987, 0]
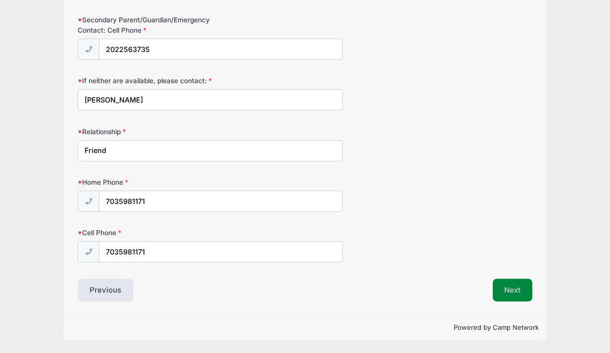
click at [512, 290] on button "Next" at bounding box center [512, 289] width 40 height 23
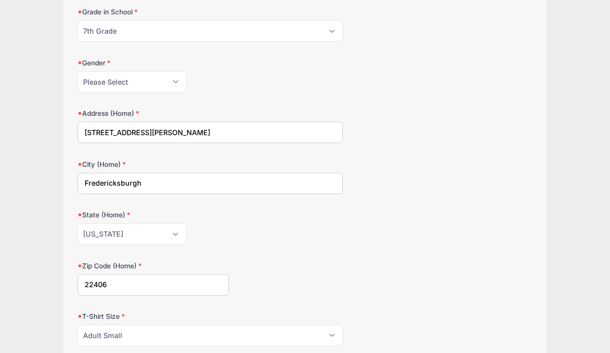
scroll to position [68, 0]
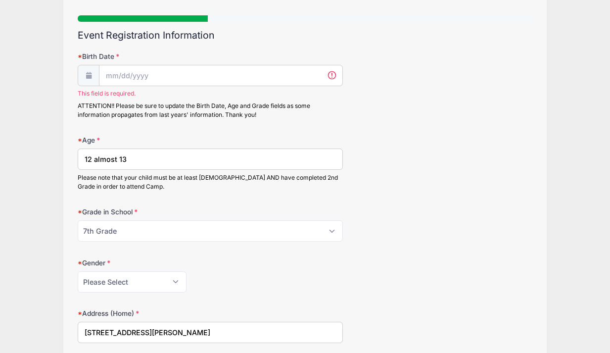
click at [199, 64] on div "Birth Date This field is required. ATTENTION!! Please be sure to update the Bir…" at bounding box center [305, 85] width 454 height 68
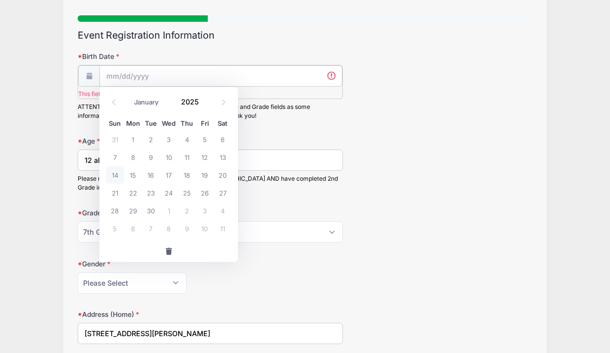
click at [195, 76] on input "Birth Date" at bounding box center [220, 75] width 243 height 21
click at [161, 101] on select "January February March April May June July August September October November De…" at bounding box center [151, 101] width 44 height 13
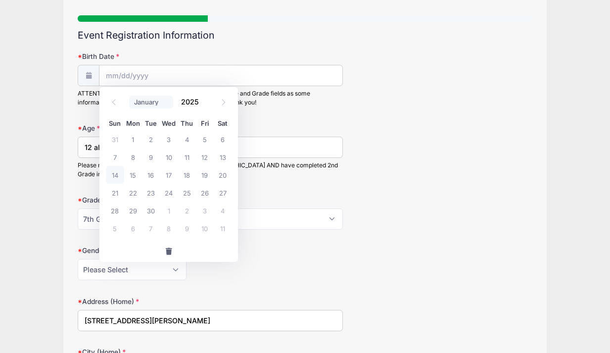
select select "4"
click at [129, 95] on select "January February March April May June July August September October November De…" at bounding box center [151, 101] width 44 height 13
click at [149, 158] on span "6" at bounding box center [151, 157] width 18 height 18
type input "05/06/2025"
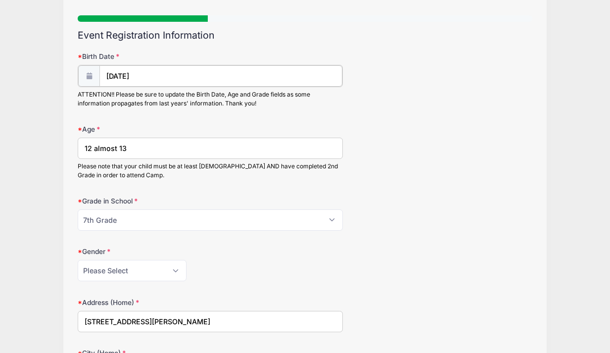
click at [140, 71] on input "05/06/2025" at bounding box center [220, 75] width 243 height 21
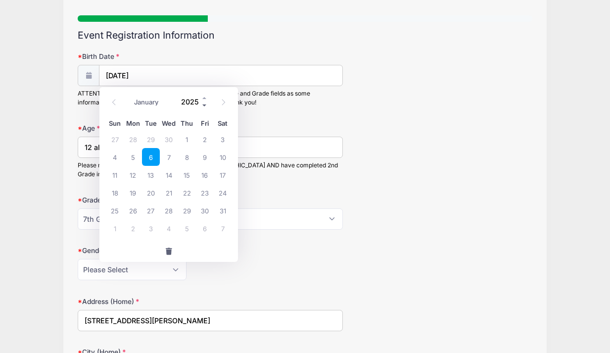
click at [204, 104] on span at bounding box center [204, 104] width 7 height 7
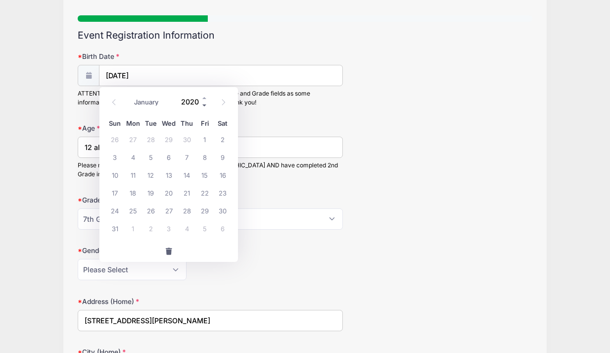
click at [204, 104] on span at bounding box center [204, 104] width 7 height 7
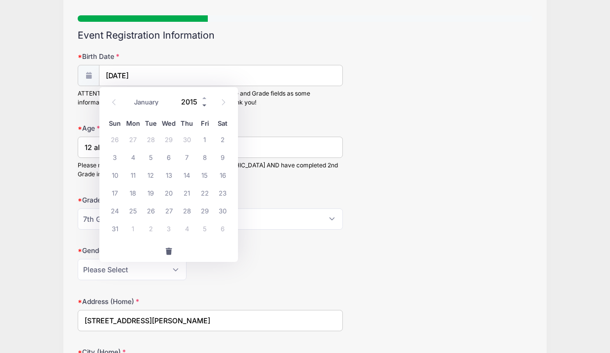
click at [204, 104] on span at bounding box center [204, 104] width 7 height 7
type input "2013"
click at [391, 106] on div "Birth Date 05/06/2025 ATTENTION!! Please be sure to update the Birth Date, Age …" at bounding box center [305, 79] width 454 height 56
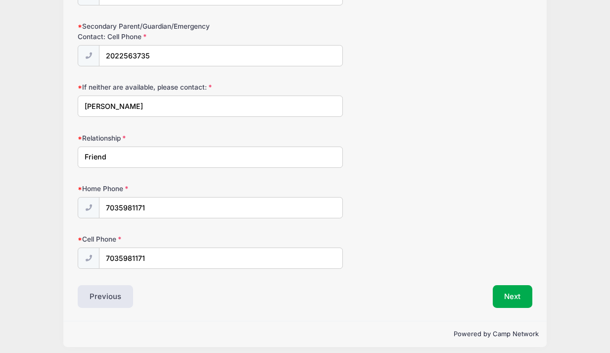
scroll to position [987, 0]
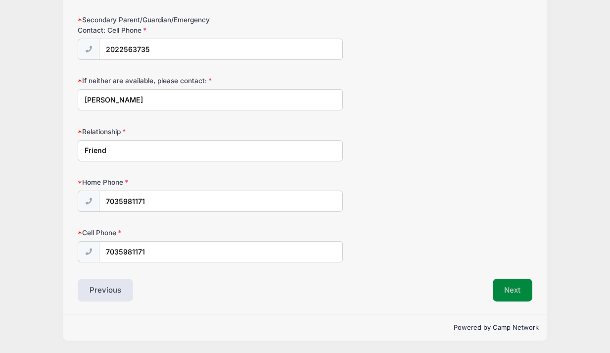
click at [517, 290] on button "Next" at bounding box center [512, 289] width 40 height 23
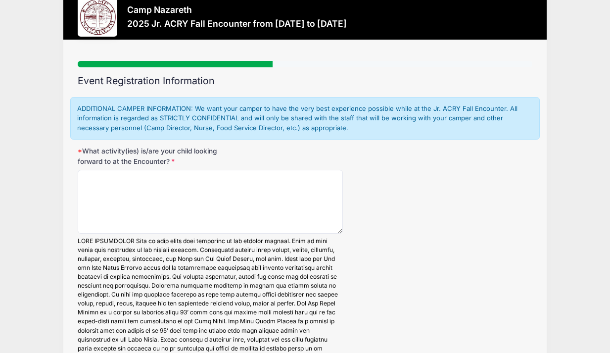
scroll to position [0, 0]
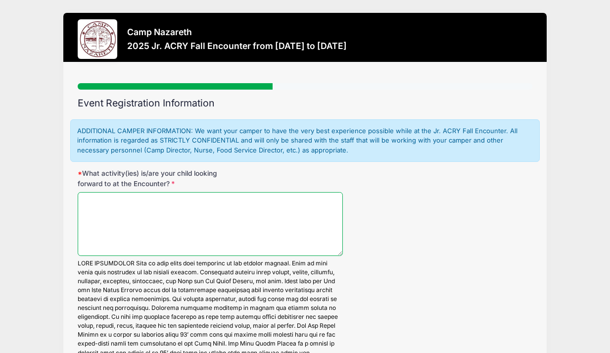
click at [196, 212] on textarea "What activity(ies) is/are your child looking forward to at the Encounter?" at bounding box center [210, 224] width 265 height 64
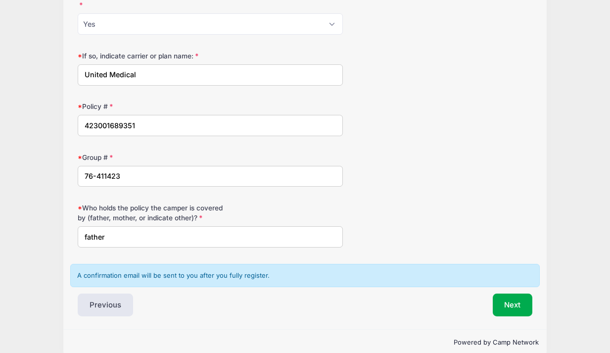
scroll to position [1552, 0]
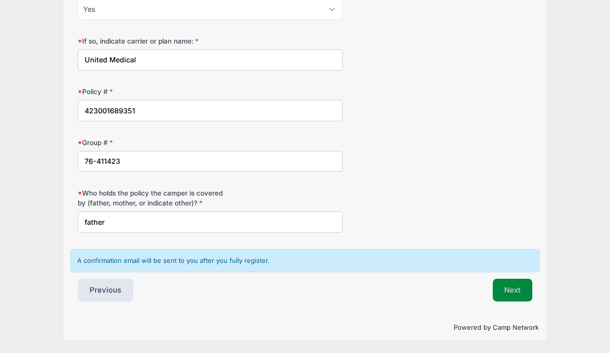
type textarea "prayer , friends"
click at [518, 291] on button "Next" at bounding box center [512, 289] width 40 height 23
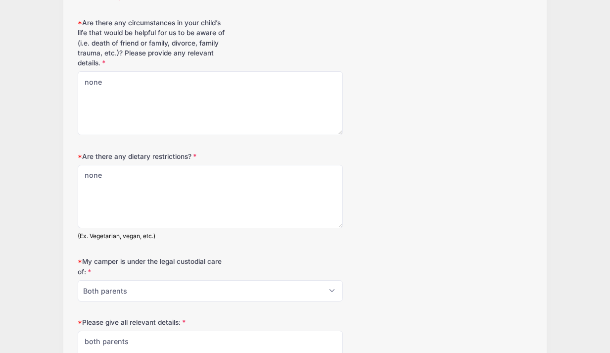
scroll to position [493, 0]
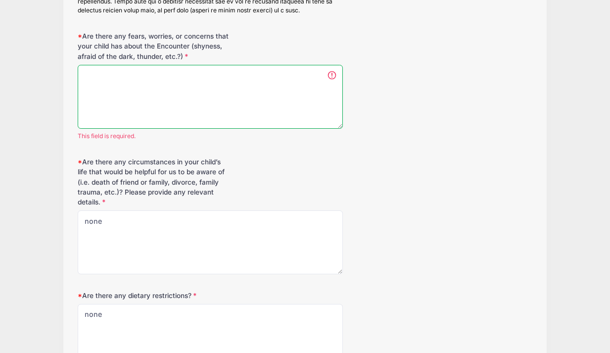
click at [179, 80] on textarea "Are there any fears, worries, or concerns that your child has about the Encount…" at bounding box center [210, 97] width 265 height 64
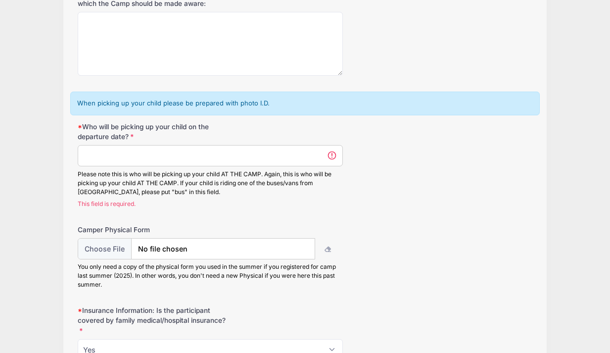
scroll to position [1229, 0]
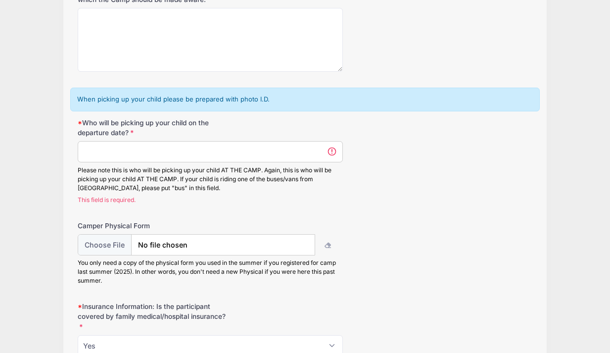
type textarea "none"
click at [119, 150] on input "Who will be picking up your child on the departure date?" at bounding box center [210, 151] width 265 height 21
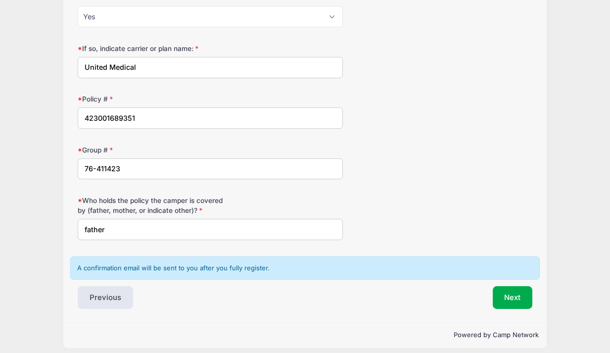
scroll to position [1552, 0]
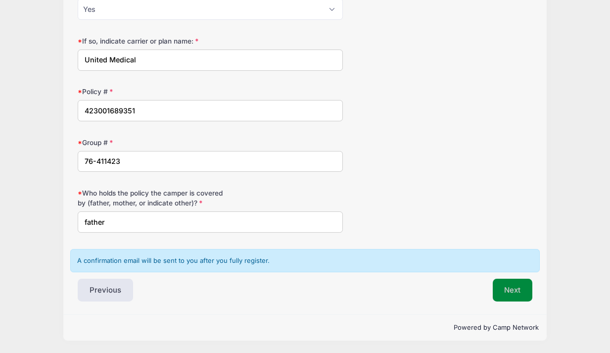
type input "mom"
click at [515, 285] on button "Next" at bounding box center [512, 289] width 40 height 23
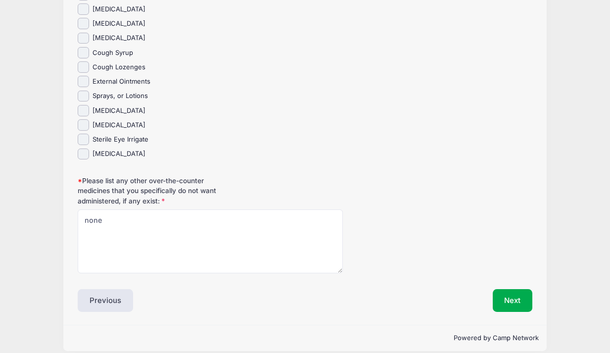
scroll to position [1701, 0]
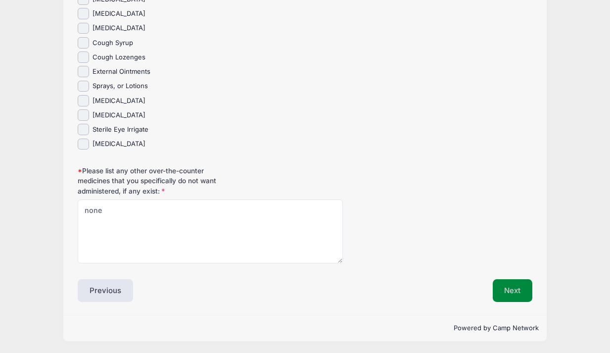
click at [519, 287] on button "Next" at bounding box center [512, 290] width 40 height 23
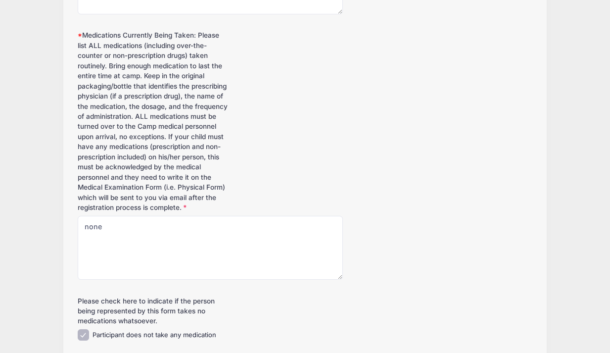
scroll to position [430, 0]
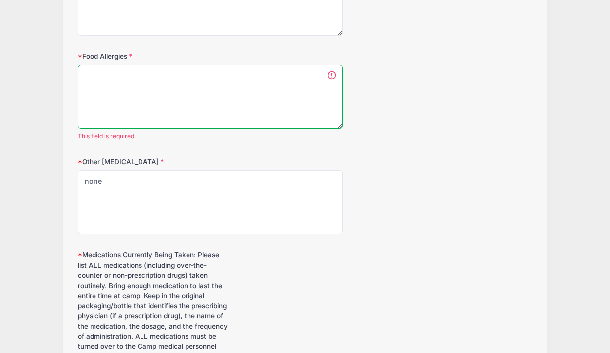
click at [190, 94] on textarea "Food Allergies" at bounding box center [210, 97] width 265 height 64
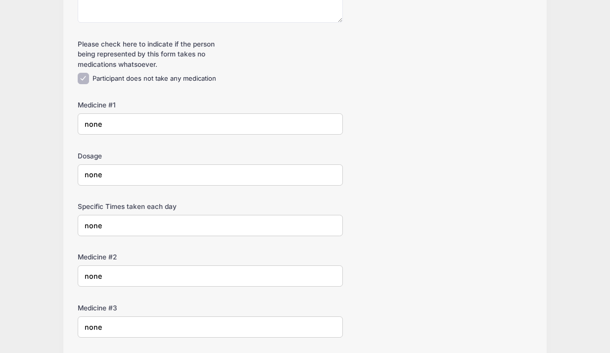
scroll to position [1713, 0]
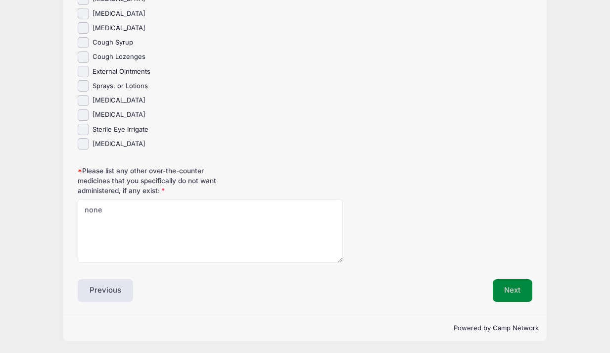
type textarea "none"
click at [511, 285] on button "Next" at bounding box center [512, 290] width 40 height 23
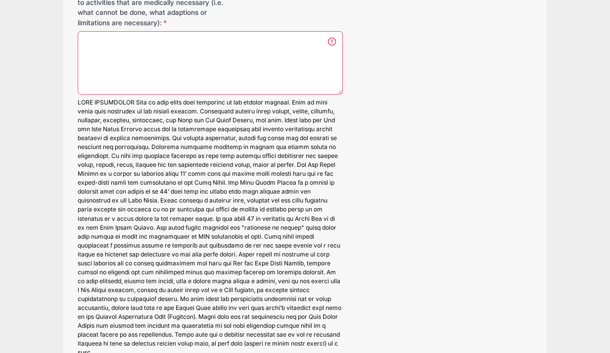
scroll to position [1226, 0]
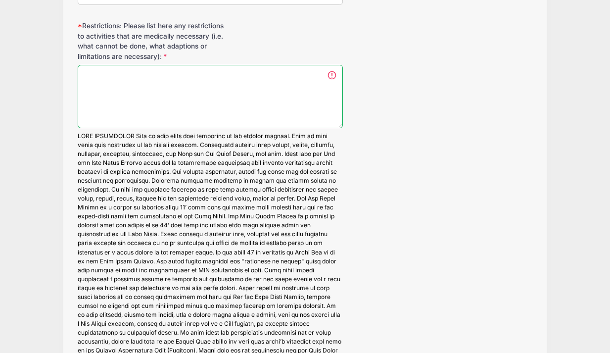
click at [135, 82] on textarea "Restrictions: Please list here any restrictions to activities that are medicall…" at bounding box center [210, 97] width 265 height 64
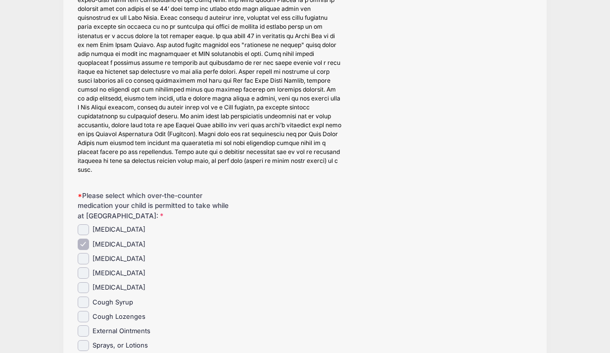
scroll to position [1701, 0]
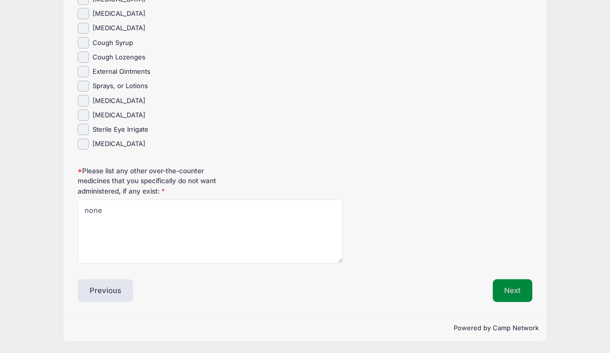
type textarea "none"
click at [517, 281] on button "Next" at bounding box center [512, 290] width 40 height 23
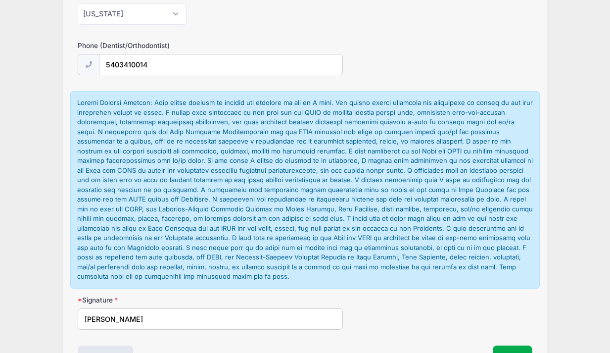
scroll to position [2253, 0]
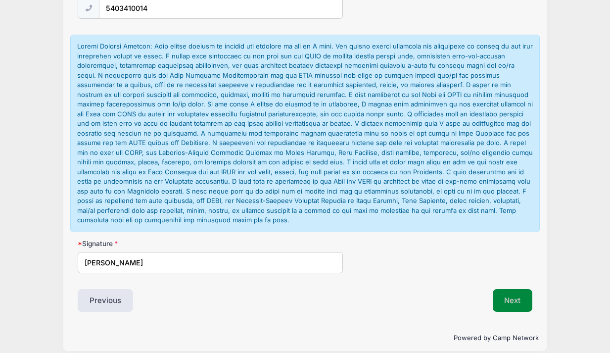
click at [509, 291] on button "Next" at bounding box center [512, 300] width 40 height 23
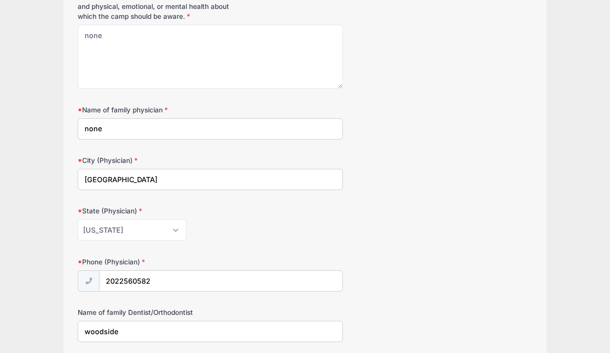
scroll to position [0, 0]
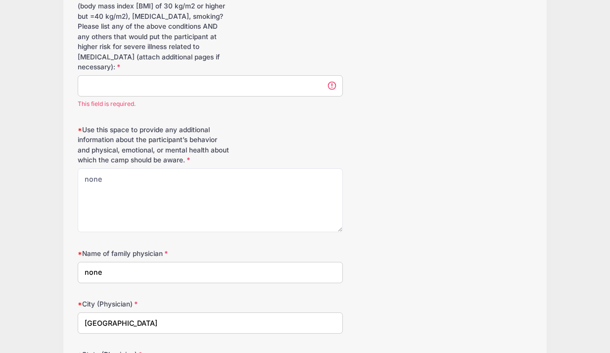
click at [234, 78] on input "Has the participant had or do they have any of the following: cancer, chronic k…" at bounding box center [210, 85] width 265 height 21
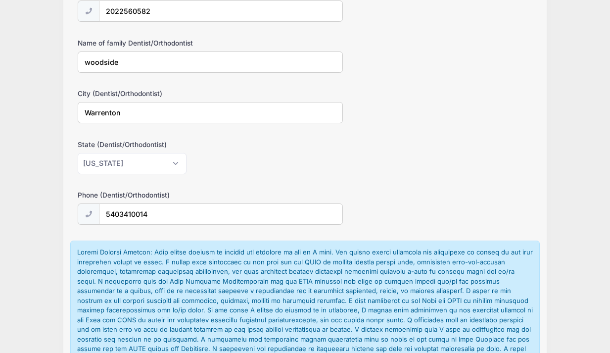
scroll to position [2253, 0]
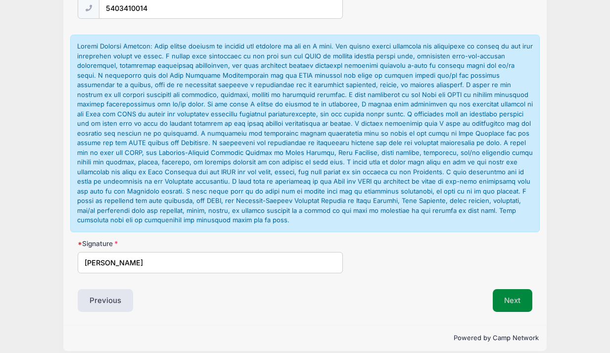
type input "none"
click at [512, 294] on button "Next" at bounding box center [512, 300] width 40 height 23
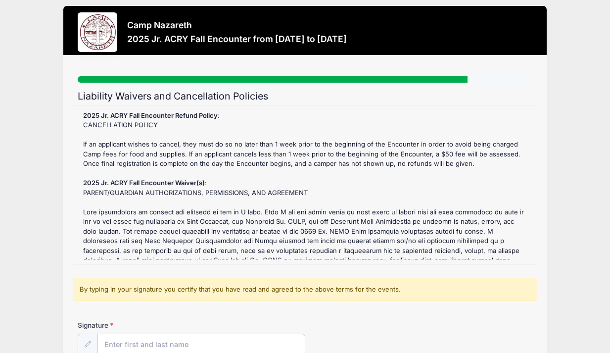
scroll to position [0, 0]
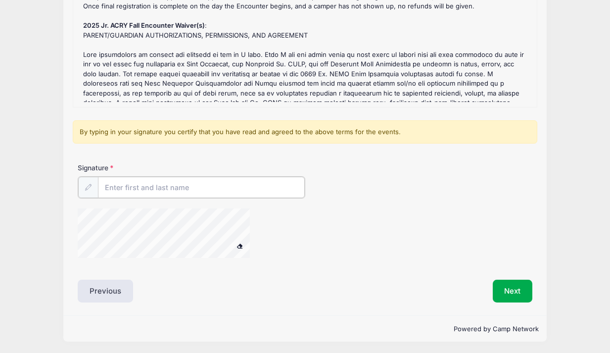
click at [127, 182] on input "Signature" at bounding box center [201, 187] width 207 height 21
type input "natalie kepple"
click at [506, 291] on button "Next" at bounding box center [512, 289] width 40 height 23
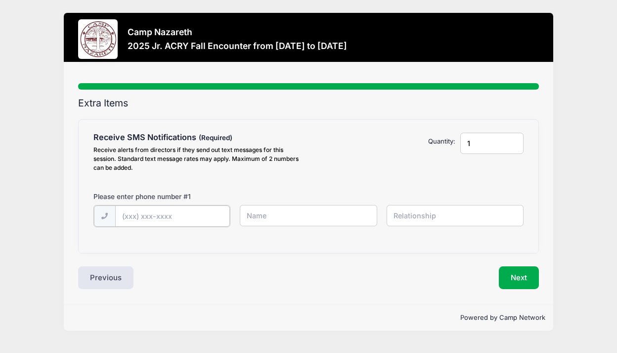
click at [218, 210] on input "text" at bounding box center [172, 215] width 115 height 21
type input "(202) 256-0582"
type input "Natalie Kepple"
click at [454, 211] on input "text" at bounding box center [455, 215] width 137 height 21
type input "mom"
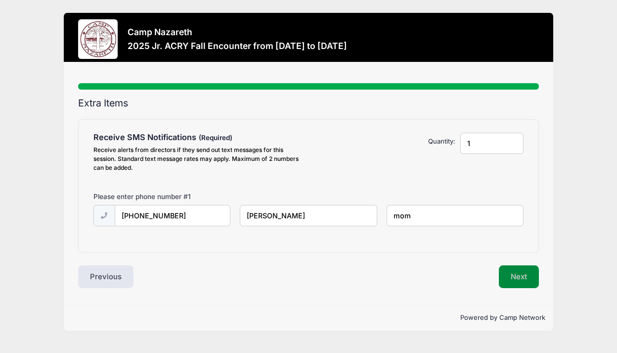
click at [521, 275] on button "Next" at bounding box center [519, 276] width 40 height 23
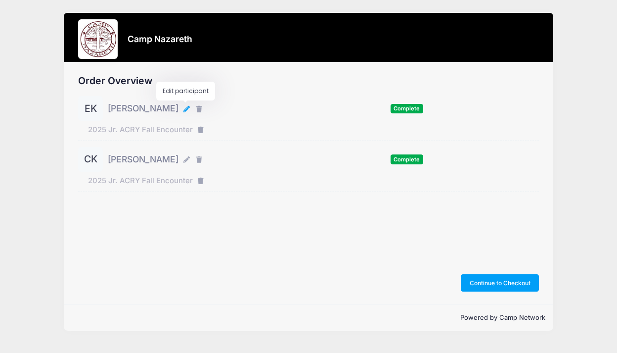
click at [187, 109] on icon "button" at bounding box center [187, 109] width 8 height 0
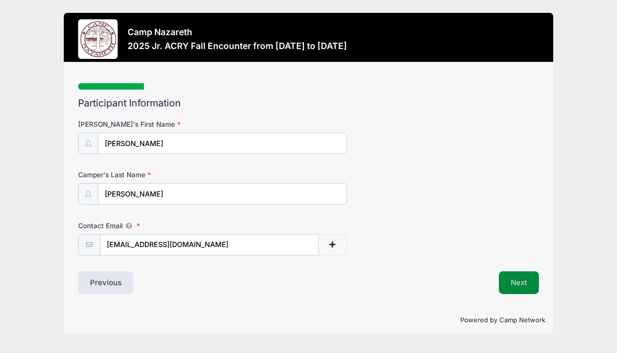
click at [516, 281] on button "Next" at bounding box center [519, 282] width 40 height 23
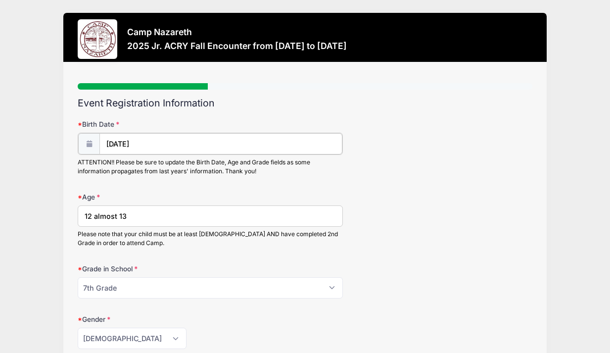
click at [114, 147] on input "[DATE]" at bounding box center [220, 143] width 243 height 21
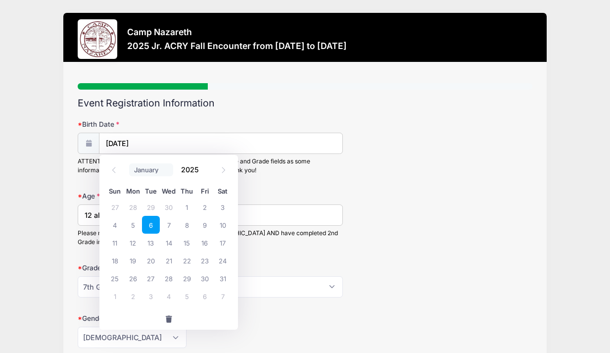
click at [144, 172] on select "January February March April May June July August September October November De…" at bounding box center [151, 169] width 44 height 13
select select "7"
click at [129, 163] on select "January February March April May June July August September October November De…" at bounding box center [151, 169] width 44 height 13
click at [192, 168] on input "2025" at bounding box center [192, 169] width 32 height 15
click at [202, 173] on span at bounding box center [204, 172] width 7 height 7
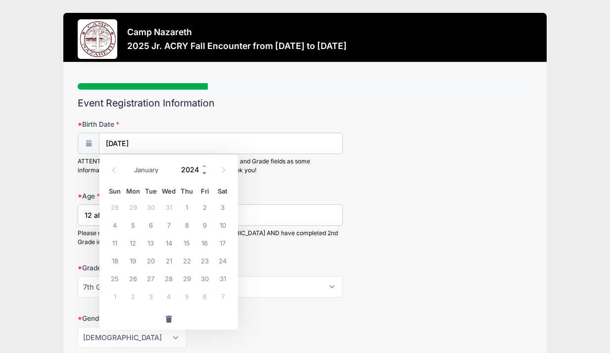
click at [202, 173] on span at bounding box center [204, 172] width 7 height 7
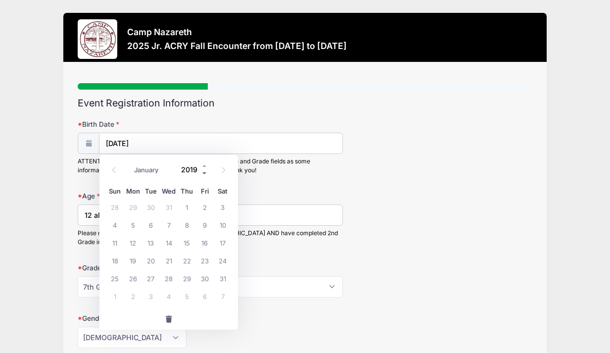
click at [202, 173] on span at bounding box center [204, 172] width 7 height 7
type input "2015"
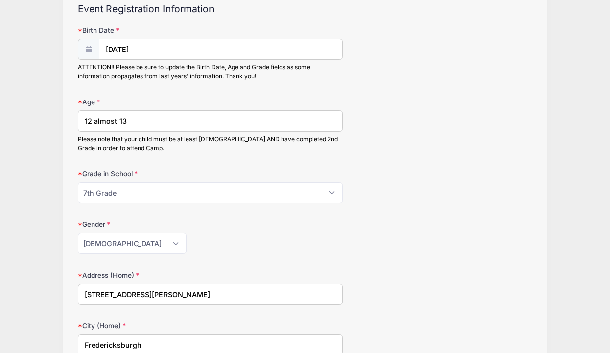
scroll to position [103, 0]
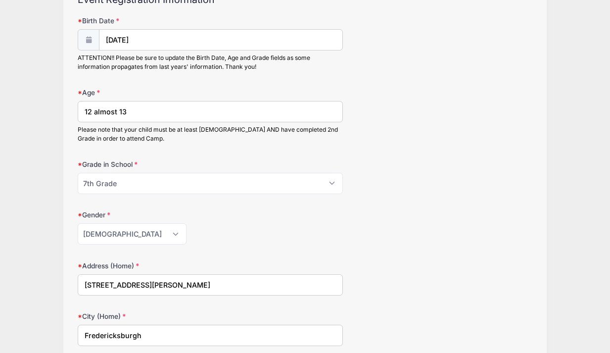
drag, startPoint x: 138, startPoint y: 114, endPoint x: 78, endPoint y: 105, distance: 61.4
click at [78, 105] on input "12 almost 13" at bounding box center [210, 111] width 265 height 21
type input "10"
click at [88, 182] on select "Please Select 1st Grade 2nd Grade 3rd Grade 4th Grade 5th Grade 6th Grade 7th G…" at bounding box center [210, 183] width 265 height 21
select select "5th Grade"
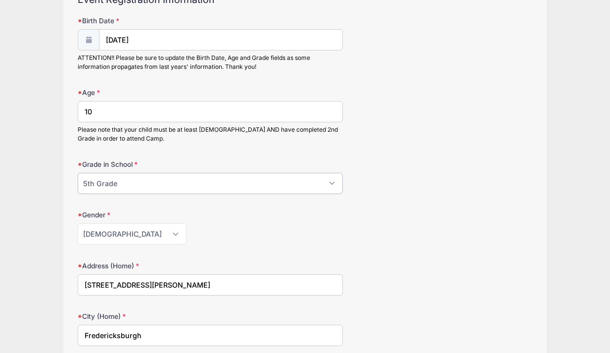
click at [78, 173] on select "Please Select 1st Grade 2nd Grade 3rd Grade 4th Grade 5th Grade 6th Grade 7th G…" at bounding box center [210, 183] width 265 height 21
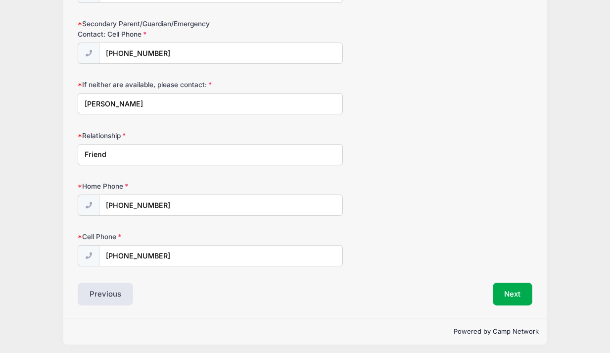
scroll to position [987, 0]
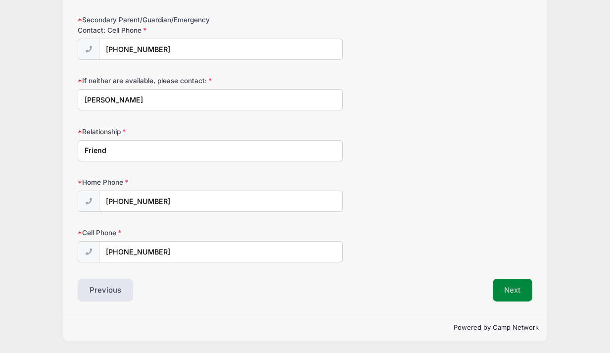
click at [509, 291] on button "Next" at bounding box center [512, 289] width 40 height 23
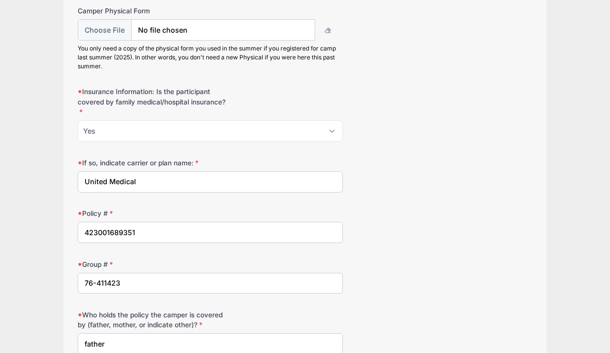
scroll to position [1552, 0]
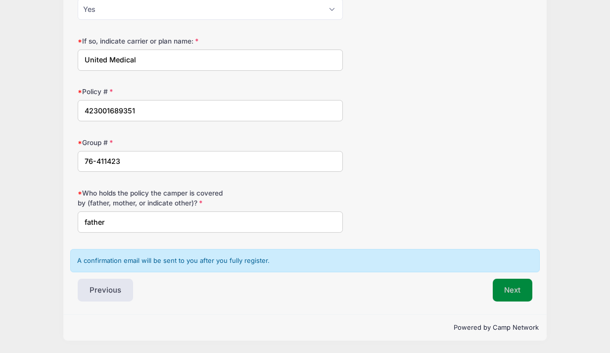
click at [514, 290] on button "Next" at bounding box center [512, 289] width 40 height 23
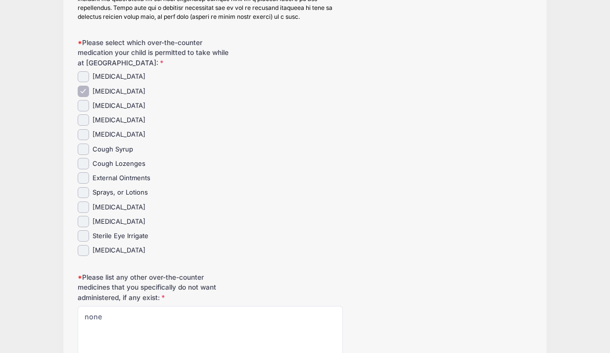
scroll to position [1701, 0]
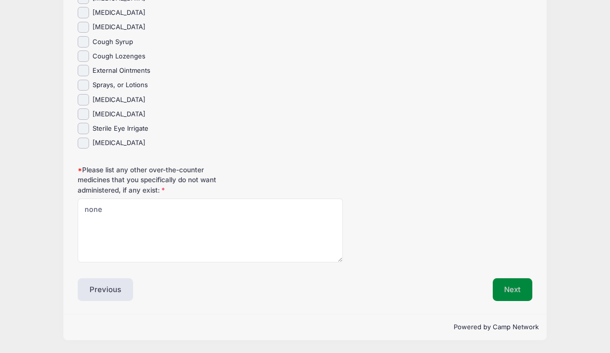
click at [514, 293] on button "Next" at bounding box center [512, 289] width 40 height 23
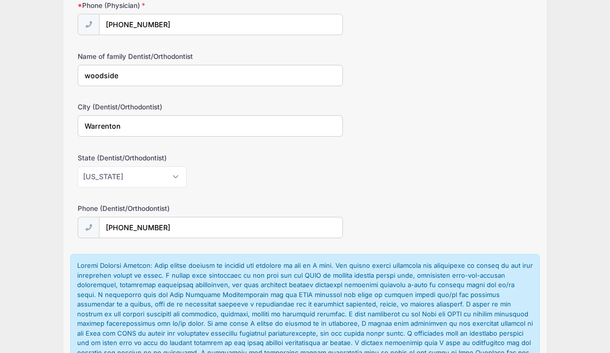
scroll to position [2253, 0]
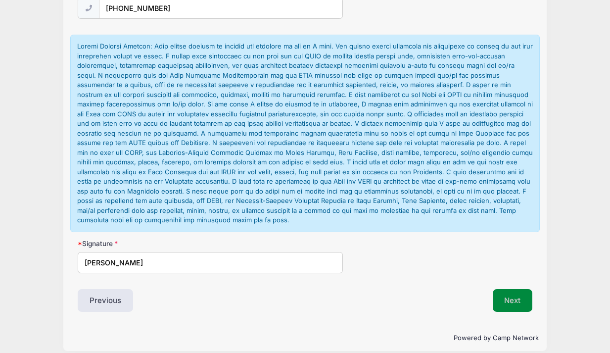
click at [514, 289] on button "Next" at bounding box center [512, 300] width 40 height 23
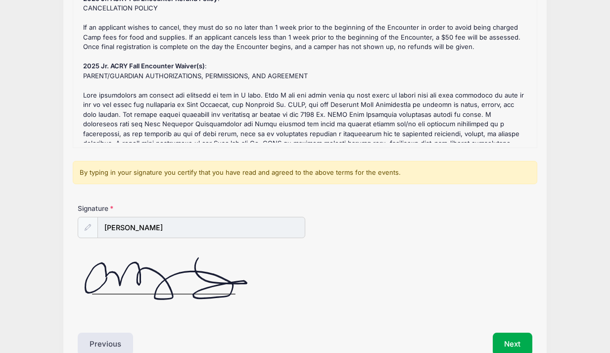
scroll to position [177, 0]
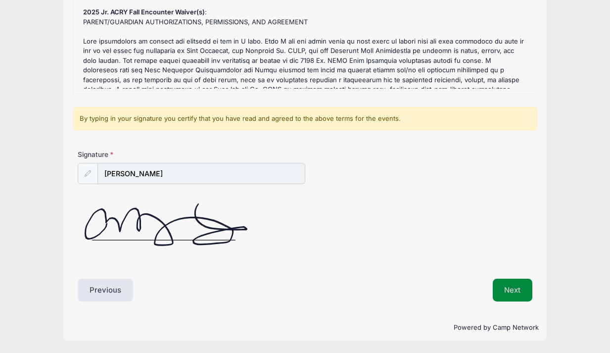
click at [516, 290] on button "Next" at bounding box center [512, 289] width 40 height 23
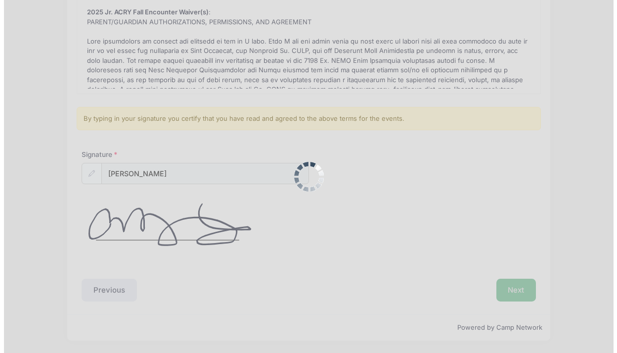
scroll to position [0, 0]
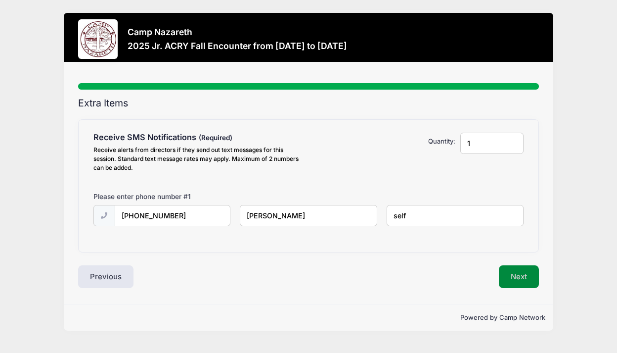
click at [516, 275] on button "Next" at bounding box center [519, 276] width 40 height 23
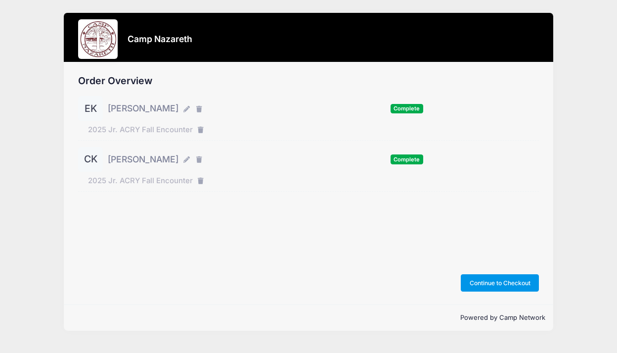
click at [513, 281] on button "Continue to Checkout" at bounding box center [500, 282] width 78 height 17
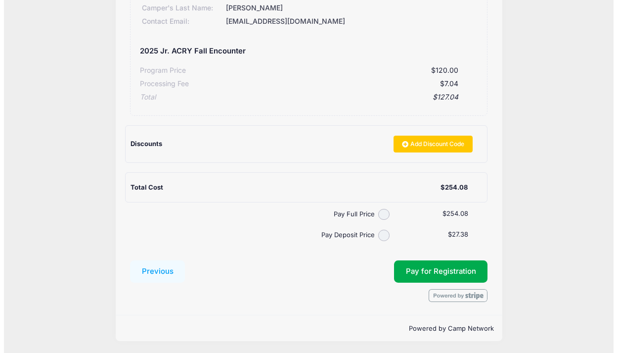
scroll to position [296, 0]
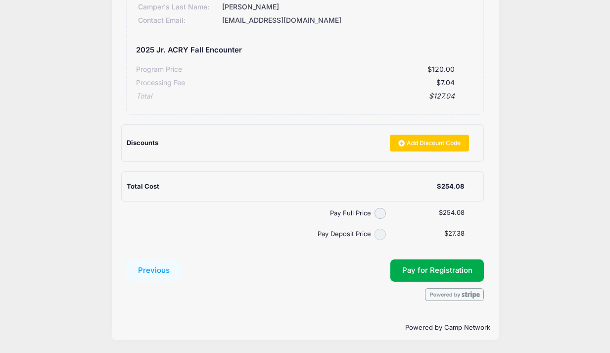
click at [381, 234] on input "Pay Deposit Price" at bounding box center [379, 233] width 11 height 11
radio input "true"
click at [415, 269] on button "Pay for Registration" at bounding box center [437, 270] width 94 height 23
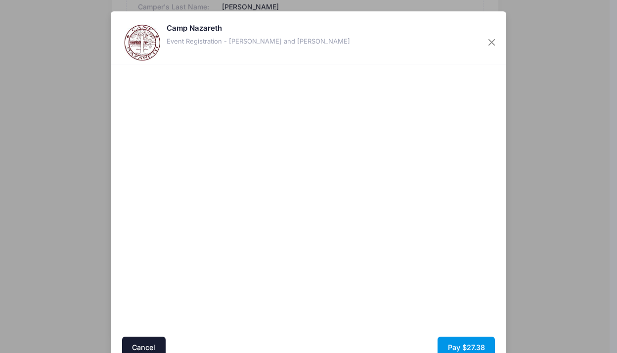
click at [456, 340] on button "Pay $27.38" at bounding box center [466, 346] width 57 height 21
